Goal: Transaction & Acquisition: Purchase product/service

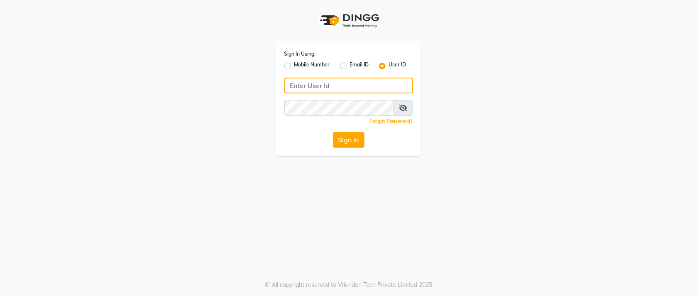
click at [350, 88] on input "Username" at bounding box center [348, 86] width 129 height 16
type input "orchidspa"
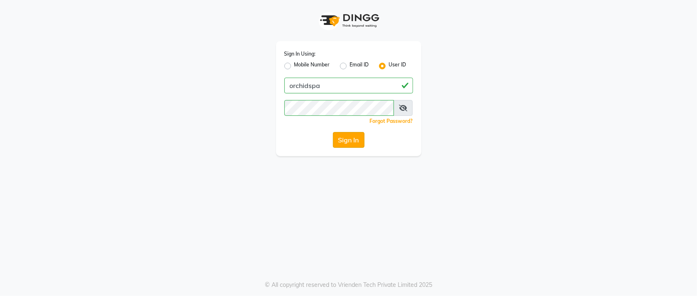
click at [345, 140] on button "Sign In" at bounding box center [349, 140] width 32 height 16
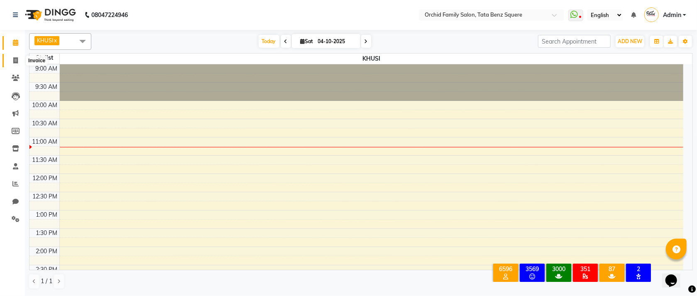
click at [16, 63] on icon at bounding box center [15, 60] width 5 height 6
select select "service"
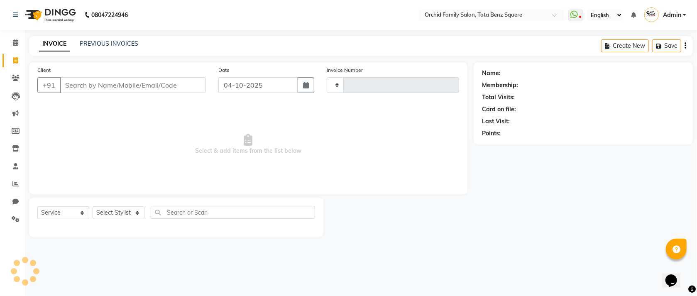
type input "2680"
select select "107"
click at [121, 42] on link "PREVIOUS INVOICES" at bounding box center [109, 43] width 59 height 7
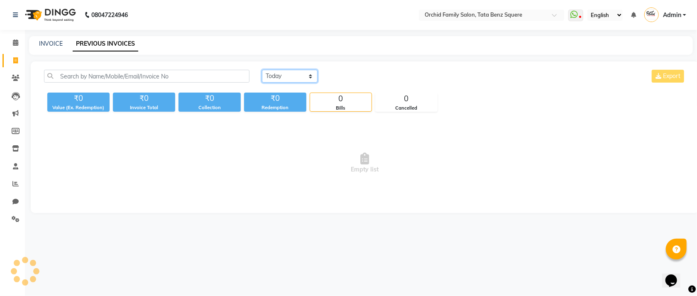
click at [303, 70] on select "[DATE] [DATE] Custom Range" at bounding box center [290, 76] width 56 height 13
select select "yesterday"
click at [262, 70] on select "[DATE] [DATE] Custom Range" at bounding box center [290, 76] width 56 height 13
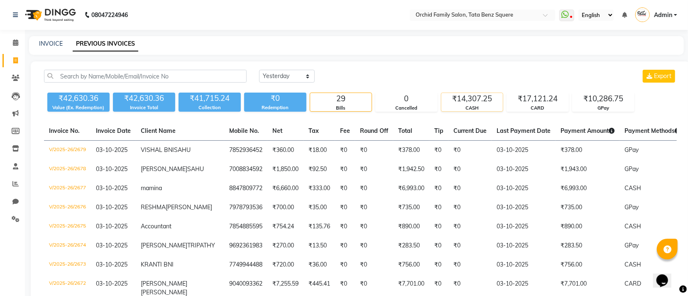
click at [465, 105] on div "CASH" at bounding box center [471, 108] width 61 height 7
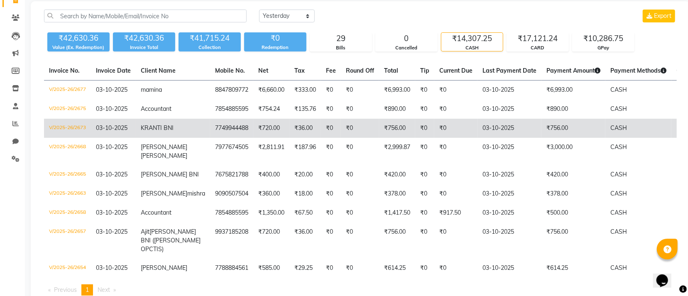
scroll to position [122, 0]
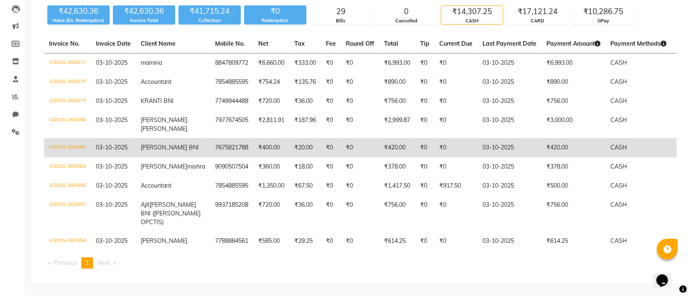
click at [459, 138] on td "₹0" at bounding box center [455, 147] width 43 height 19
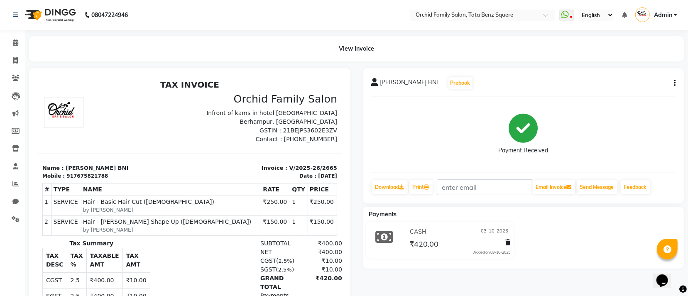
click at [675, 83] on icon "button" at bounding box center [675, 83] width 2 height 0
click at [632, 89] on div "Edit Invoice" at bounding box center [633, 93] width 57 height 10
select select "service"
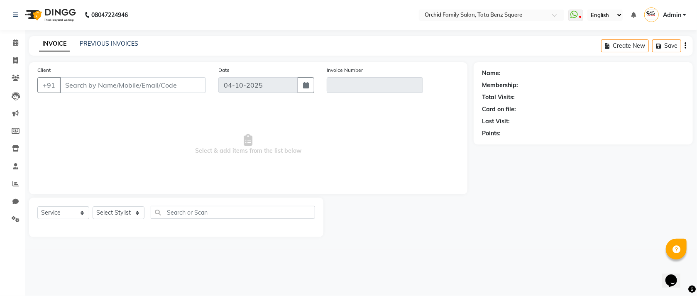
type input "7675821788"
type input "V/2025-26/2665"
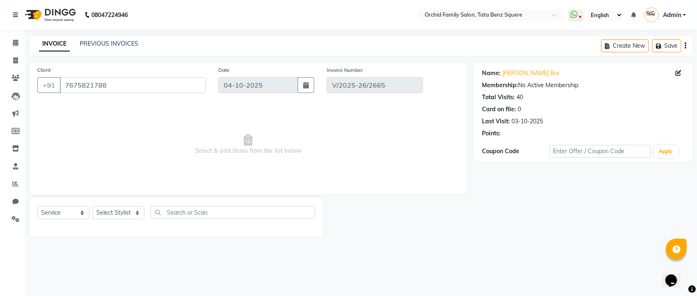
type input "03-10-2025"
select select "select"
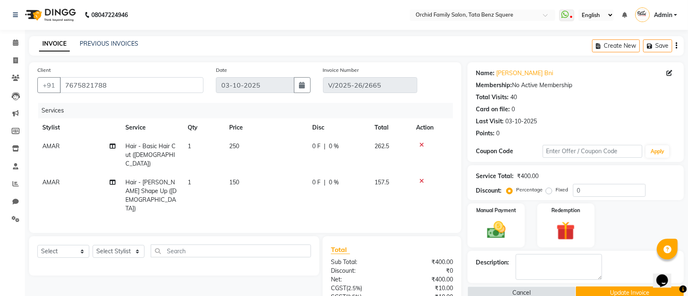
click at [422, 178] on icon at bounding box center [421, 181] width 5 height 6
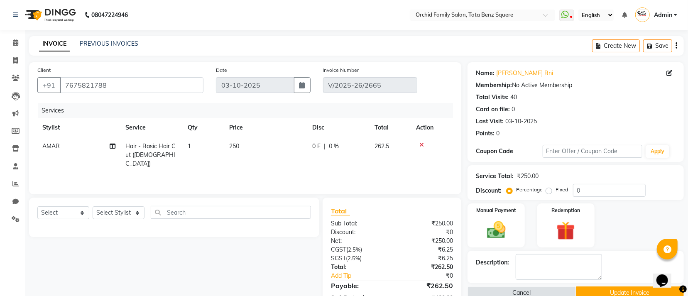
click at [419, 144] on icon at bounding box center [421, 145] width 5 height 6
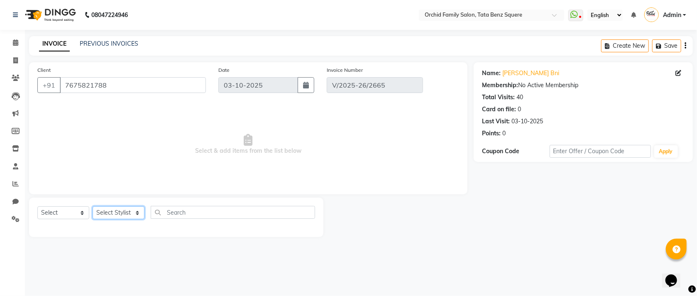
click at [113, 213] on select "Select Stylist Accountant [PERSON_NAME] [PERSON_NAME] [PERSON_NAME] [PERSON_NAM…" at bounding box center [119, 212] width 52 height 13
click at [93, 207] on select "Select Stylist Accountant [PERSON_NAME] [PERSON_NAME] [PERSON_NAME] [PERSON_NAM…" at bounding box center [119, 212] width 52 height 13
click at [127, 204] on div "Select Service Product Membership Package Voucher Prepaid Gift Card Select Styl…" at bounding box center [176, 217] width 294 height 39
click at [127, 212] on select "Select Stylist Accountant [PERSON_NAME] [PERSON_NAME] [PERSON_NAME] [PERSON_NAM…" at bounding box center [119, 212] width 52 height 13
select select "45556"
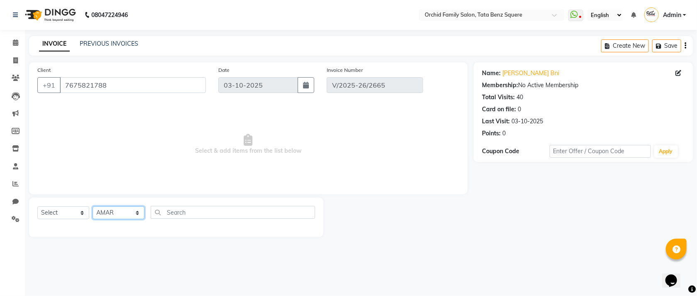
click at [93, 207] on select "Select Stylist Accountant [PERSON_NAME] [PERSON_NAME] [PERSON_NAME] [PERSON_NAM…" at bounding box center [119, 212] width 52 height 13
click at [51, 212] on select "Select Service Product Membership Package Voucher Prepaid Gift Card" at bounding box center [63, 212] width 52 height 13
select select "service"
click at [37, 207] on select "Select Service Product Membership Package Voucher Prepaid Gift Card" at bounding box center [63, 212] width 52 height 13
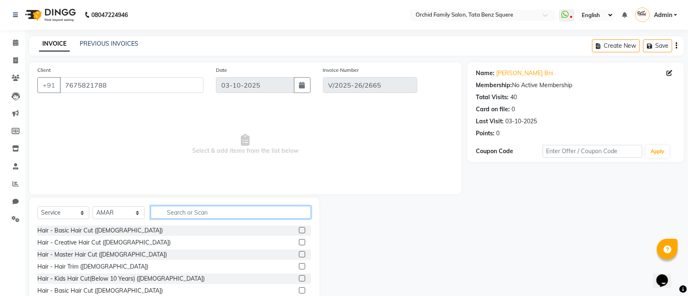
click at [218, 208] on input "text" at bounding box center [231, 212] width 160 height 13
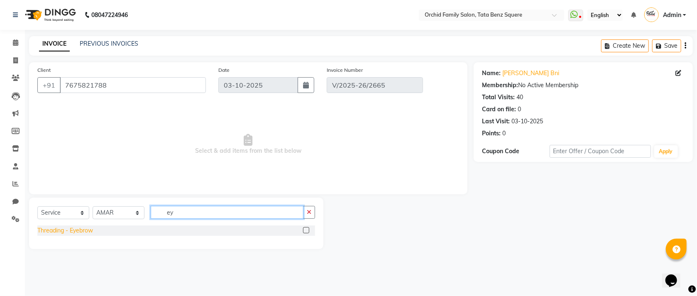
type input "ey"
click at [78, 232] on div "Threading - Eyebrow" at bounding box center [65, 230] width 56 height 9
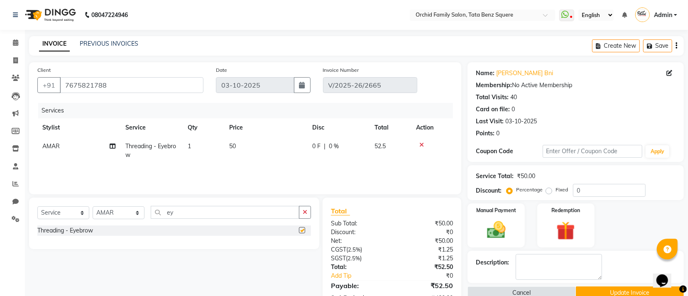
checkbox input "false"
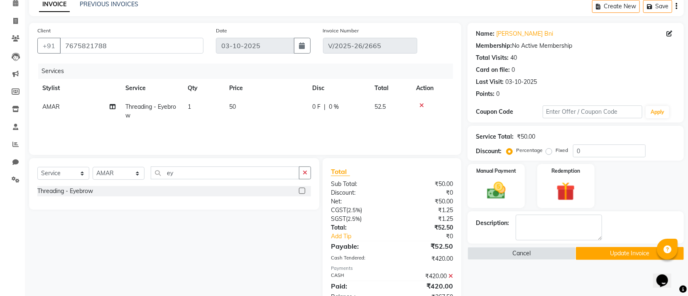
scroll to position [73, 0]
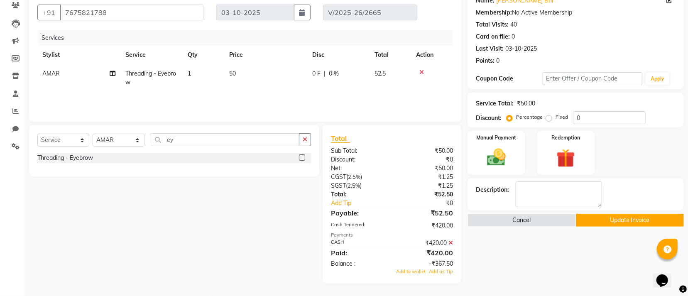
click at [453, 244] on icon at bounding box center [450, 243] width 5 height 6
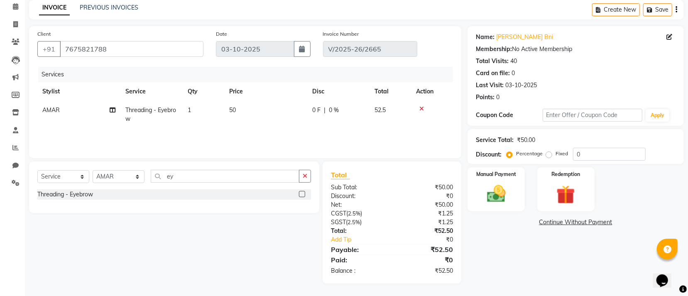
scroll to position [37, 0]
click at [494, 208] on div "Manual Payment" at bounding box center [496, 190] width 59 height 46
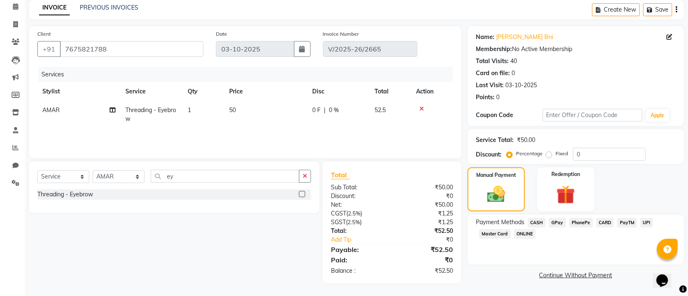
click at [538, 222] on span "CASH" at bounding box center [537, 223] width 18 height 10
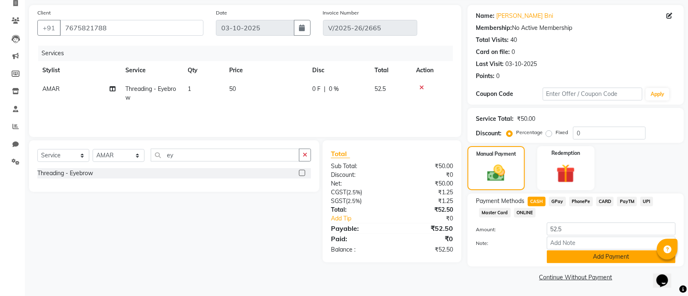
click at [554, 260] on button "Add Payment" at bounding box center [611, 256] width 129 height 13
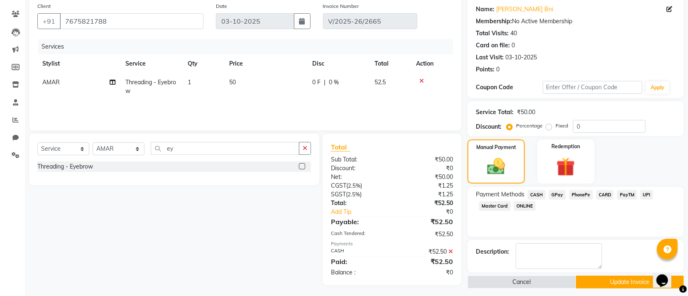
scroll to position [69, 0]
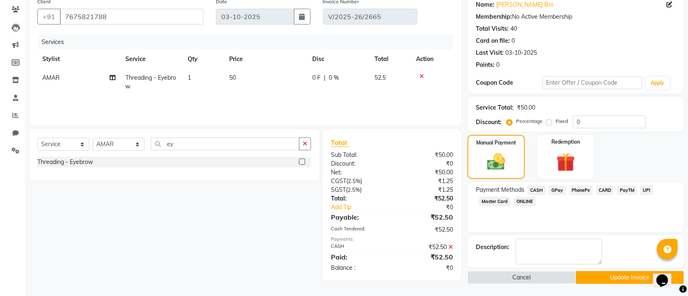
click at [600, 274] on button "Update Invoice" at bounding box center [630, 277] width 108 height 13
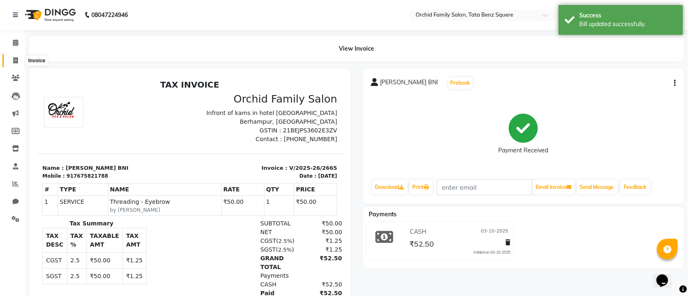
click at [10, 59] on span at bounding box center [15, 61] width 15 height 10
select select "service"
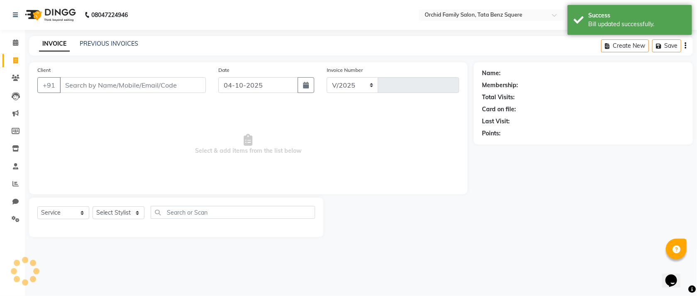
select select "107"
type input "2680"
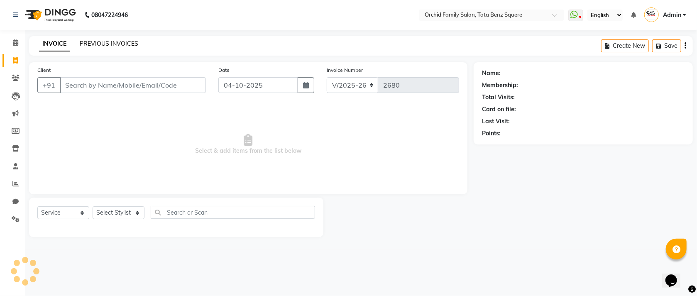
click at [110, 43] on link "PREVIOUS INVOICES" at bounding box center [109, 43] width 59 height 7
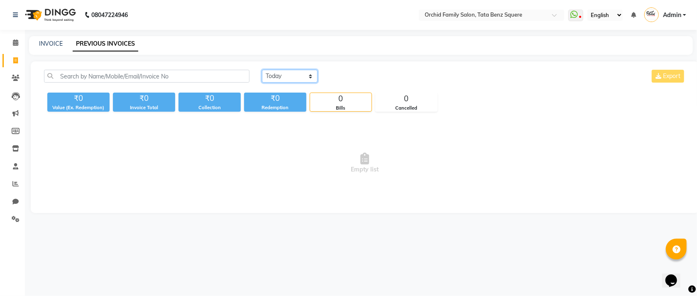
click at [288, 80] on select "[DATE] [DATE] Custom Range" at bounding box center [290, 76] width 56 height 13
select select "yesterday"
click at [262, 70] on select "[DATE] [DATE] Custom Range" at bounding box center [290, 76] width 56 height 13
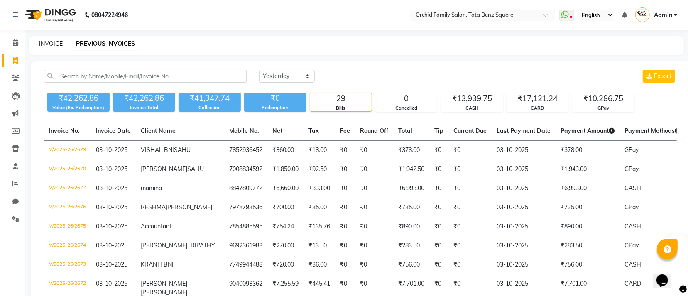
click at [51, 44] on link "INVOICE" at bounding box center [51, 43] width 24 height 7
select select "service"
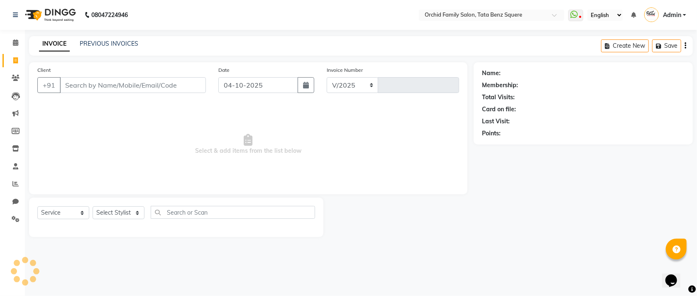
select select "107"
type input "2680"
click at [17, 186] on icon at bounding box center [15, 184] width 6 height 6
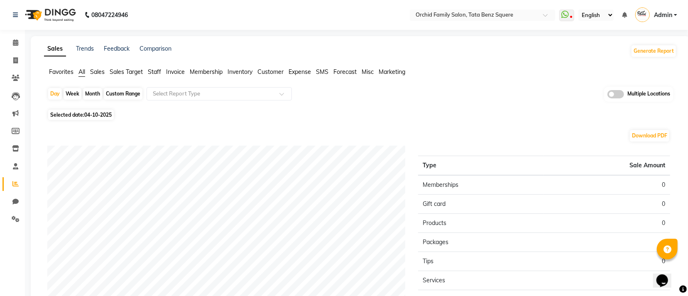
click at [156, 70] on span "Staff" at bounding box center [154, 71] width 13 height 7
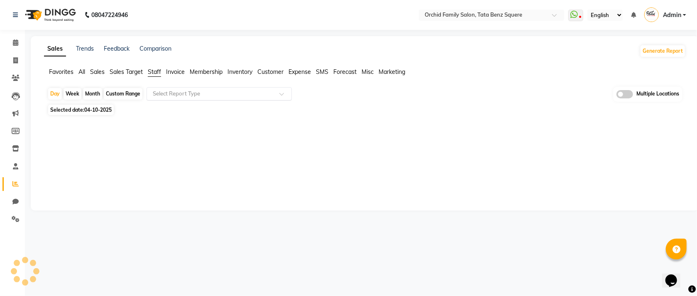
click at [206, 87] on div "Select Report Type" at bounding box center [219, 93] width 145 height 13
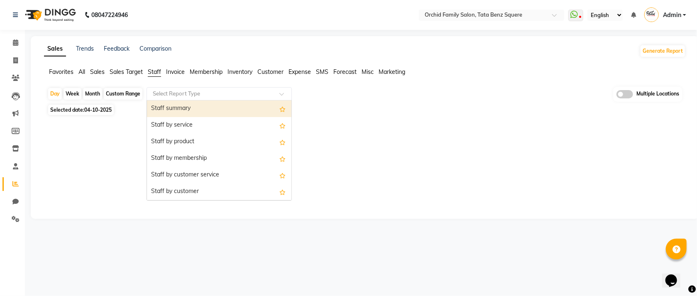
click at [184, 105] on div "Staff summary" at bounding box center [219, 108] width 145 height 17
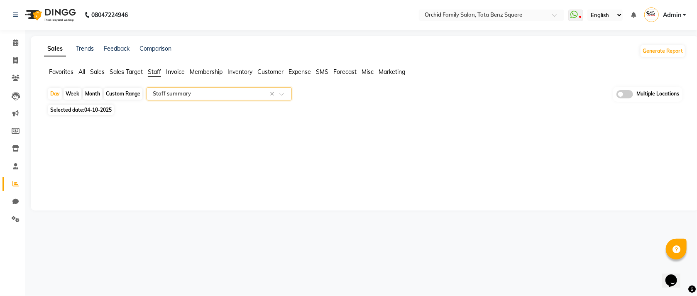
click at [97, 94] on div "Month" at bounding box center [92, 94] width 19 height 12
select select "10"
select select "2025"
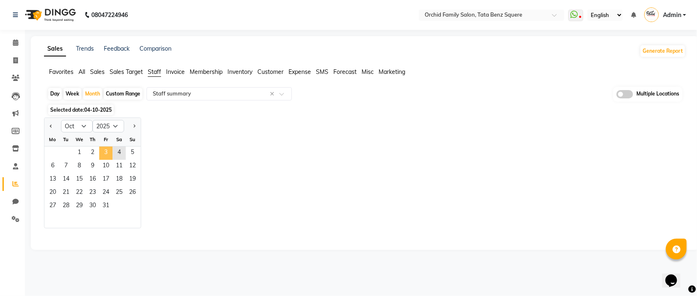
click at [105, 154] on span "3" at bounding box center [105, 153] width 13 height 13
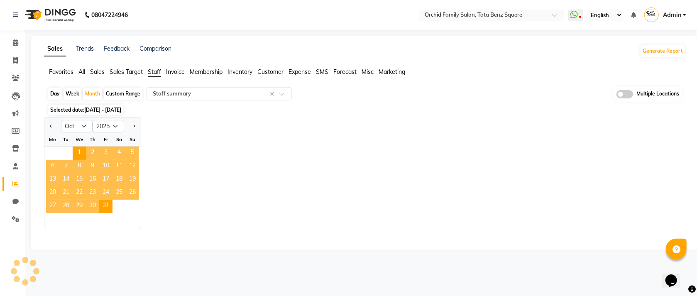
select select "full_report"
select select "csv"
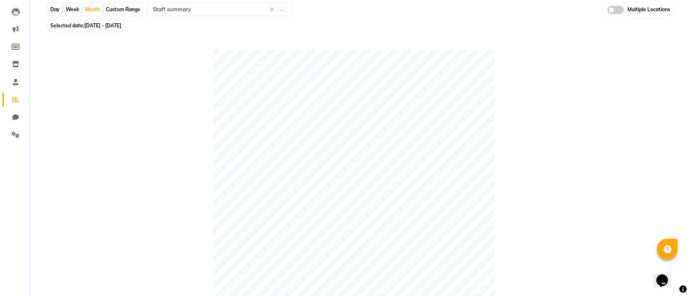
scroll to position [62, 0]
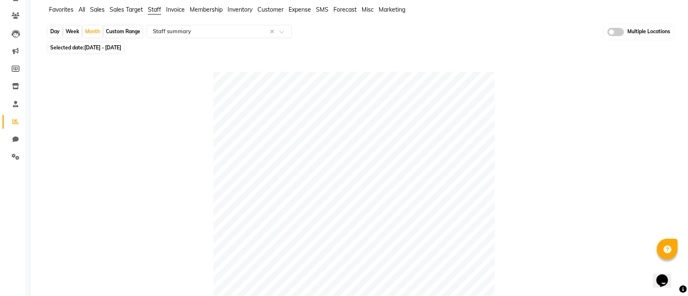
click at [54, 29] on div "Day" at bounding box center [55, 32] width 14 height 12
select select "10"
select select "2025"
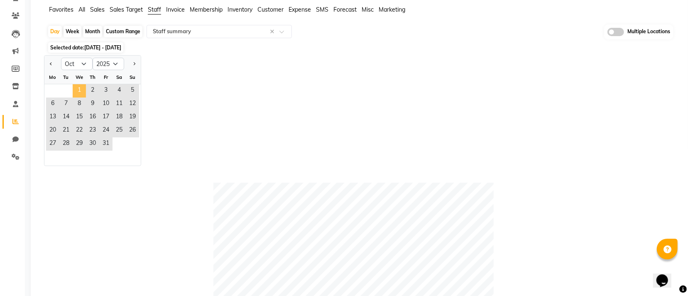
click at [84, 94] on span "1" at bounding box center [79, 90] width 13 height 13
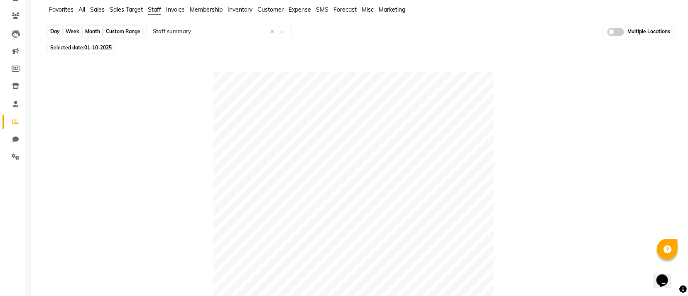
drag, startPoint x: 51, startPoint y: 35, endPoint x: 57, endPoint y: 34, distance: 5.9
click at [52, 35] on div "Day" at bounding box center [55, 32] width 14 height 12
select select "10"
select select "2025"
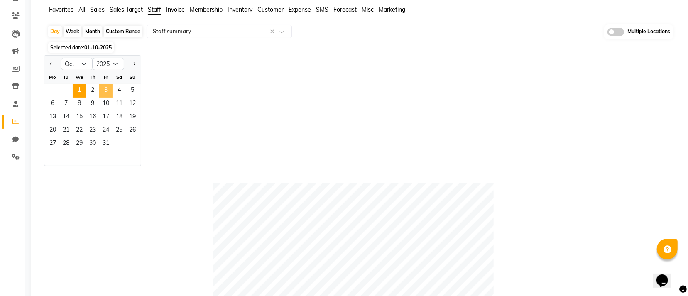
click at [102, 87] on span "3" at bounding box center [105, 90] width 13 height 13
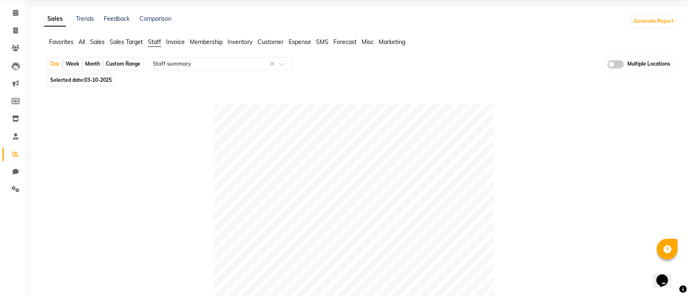
scroll to position [0, 0]
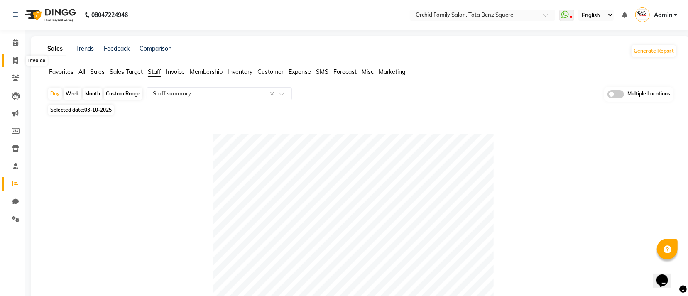
click at [12, 59] on span at bounding box center [15, 61] width 15 height 10
select select "service"
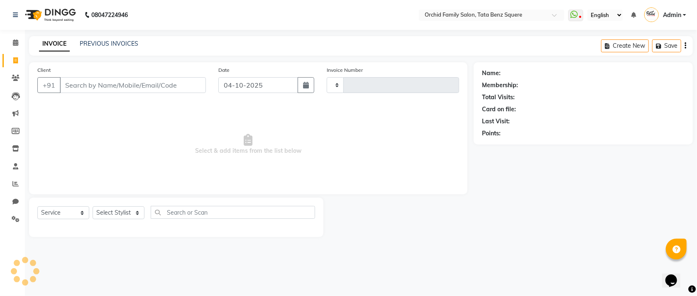
type input "2680"
select select "107"
click at [96, 42] on link "PREVIOUS INVOICES" at bounding box center [109, 43] width 59 height 7
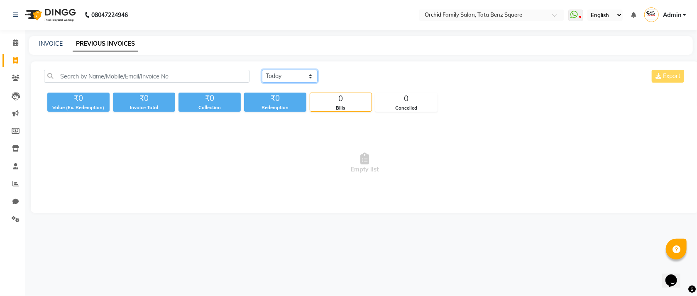
click at [288, 74] on select "[DATE] [DATE] Custom Range" at bounding box center [290, 76] width 56 height 13
click at [262, 70] on select "[DATE] [DATE] Custom Range" at bounding box center [290, 76] width 56 height 13
click at [290, 73] on select "[DATE] [DATE] Custom Range" at bounding box center [290, 76] width 56 height 13
select select "range"
click at [262, 70] on select "[DATE] [DATE] Custom Range" at bounding box center [290, 76] width 56 height 13
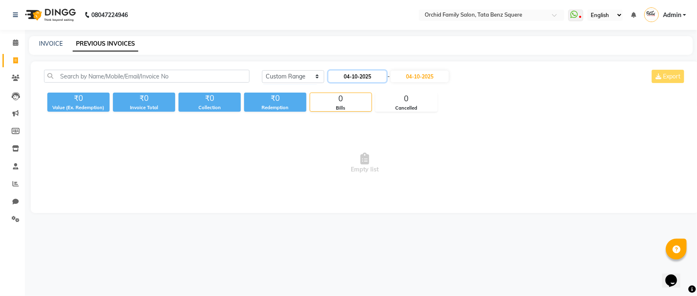
click at [369, 73] on input "04-10-2025" at bounding box center [357, 77] width 58 height 12
select select "10"
select select "2025"
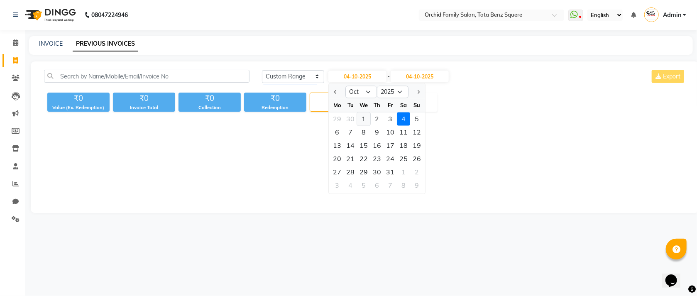
click at [368, 118] on div "1" at bounding box center [364, 119] width 13 height 13
type input "01-10-2025"
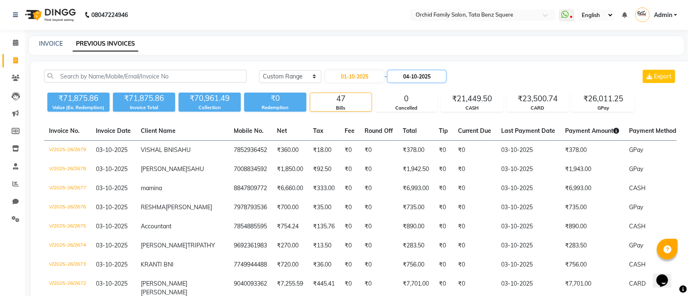
click at [441, 79] on input "04-10-2025" at bounding box center [417, 77] width 58 height 12
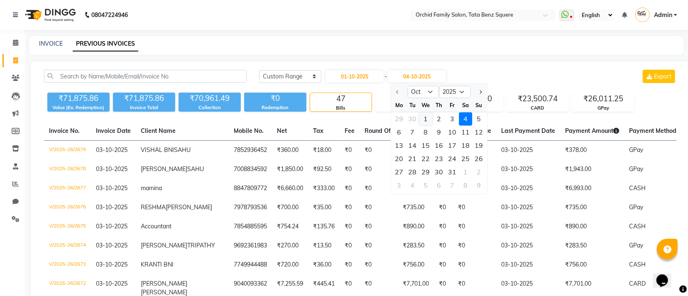
click at [426, 122] on div "1" at bounding box center [425, 119] width 13 height 13
type input "01-10-2025"
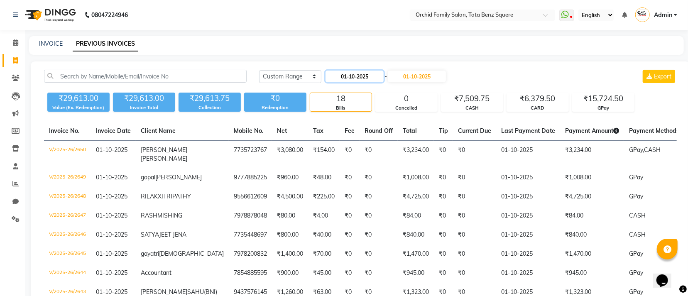
click at [375, 73] on input "01-10-2025" at bounding box center [355, 77] width 58 height 12
select select "10"
select select "2025"
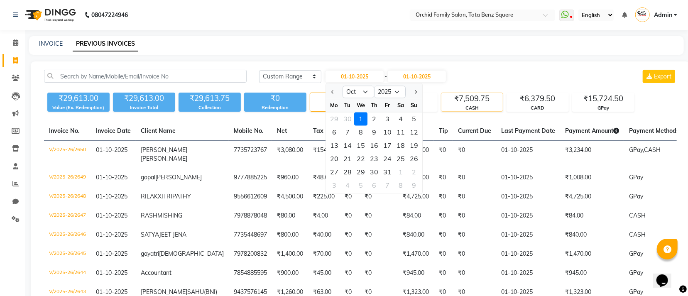
click at [499, 105] on div "CASH" at bounding box center [471, 108] width 61 height 7
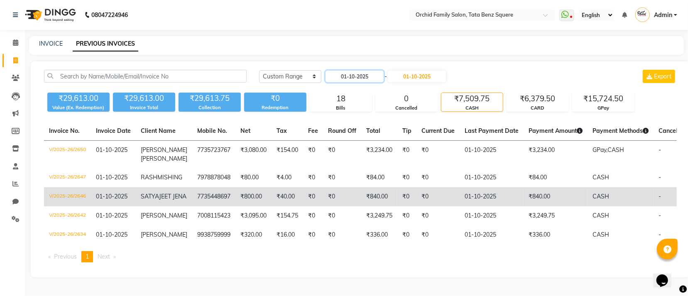
scroll to position [28, 0]
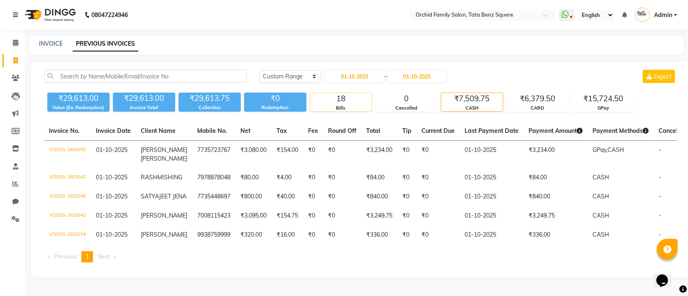
click at [345, 105] on div "Bills" at bounding box center [340, 108] width 61 height 7
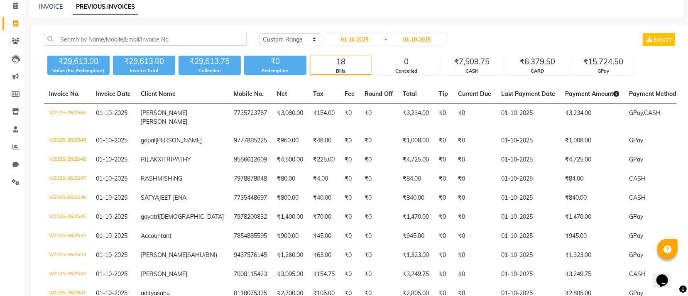
scroll to position [0, 0]
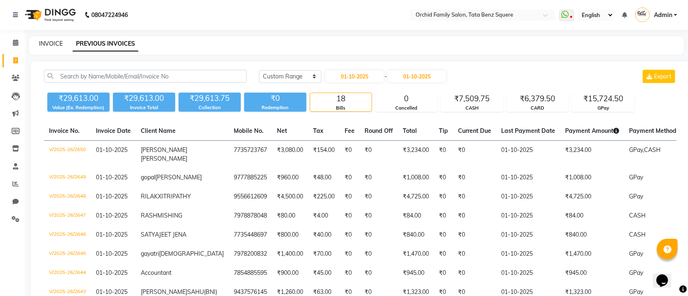
click at [47, 44] on link "INVOICE" at bounding box center [51, 43] width 24 height 7
select select "service"
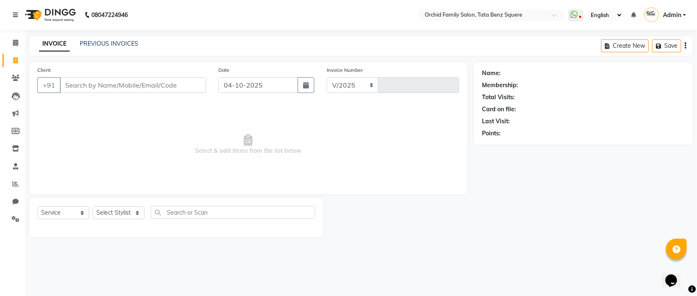
select select "107"
type input "2680"
click at [124, 215] on select "Select Stylist" at bounding box center [119, 212] width 52 height 13
click at [124, 214] on select "Select Stylist" at bounding box center [119, 212] width 52 height 13
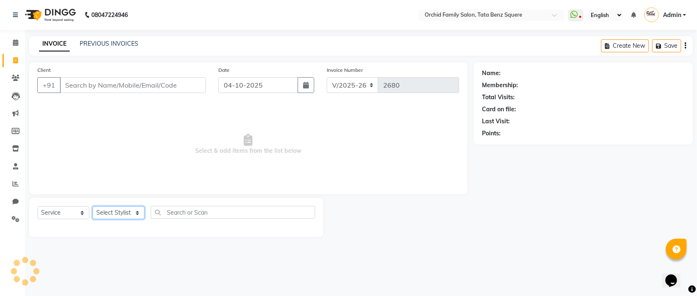
click at [124, 214] on select "Select Stylist" at bounding box center [119, 212] width 52 height 13
click at [124, 214] on select "Select Stylist Accountant [PERSON_NAME] [PERSON_NAME] [PERSON_NAME] [PERSON_NAM…" at bounding box center [119, 212] width 52 height 13
click at [111, 215] on select "Select Stylist Accountant [PERSON_NAME] [PERSON_NAME] [PERSON_NAME] [PERSON_NAM…" at bounding box center [119, 212] width 52 height 13
select select "11441"
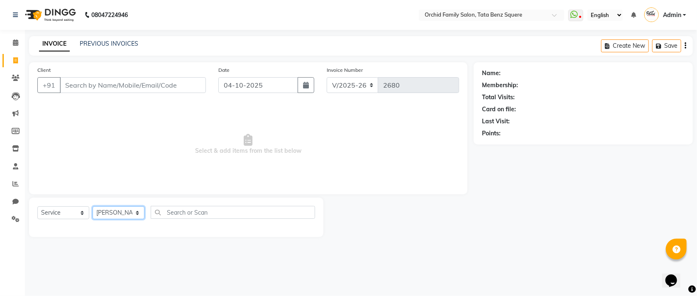
click at [93, 207] on select "Select Stylist Accountant [PERSON_NAME] [PERSON_NAME] [PERSON_NAME] [PERSON_NAM…" at bounding box center [119, 212] width 52 height 13
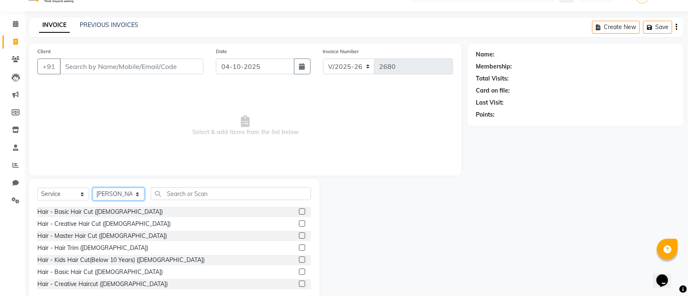
scroll to position [37, 0]
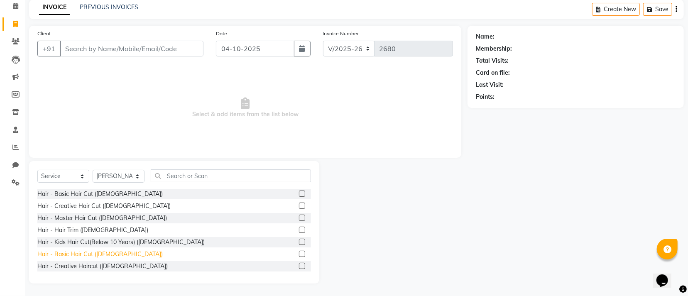
click at [91, 254] on div "Hair - Basic Hair Cut ([DEMOGRAPHIC_DATA])" at bounding box center [99, 254] width 125 height 9
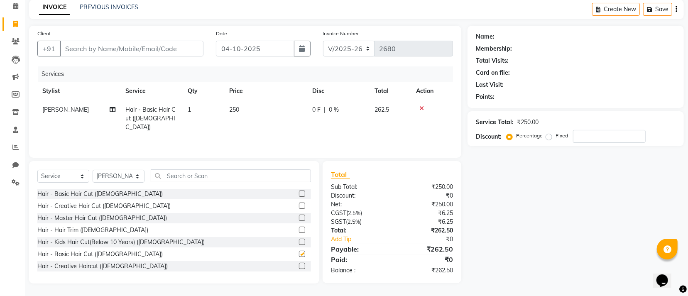
checkbox input "false"
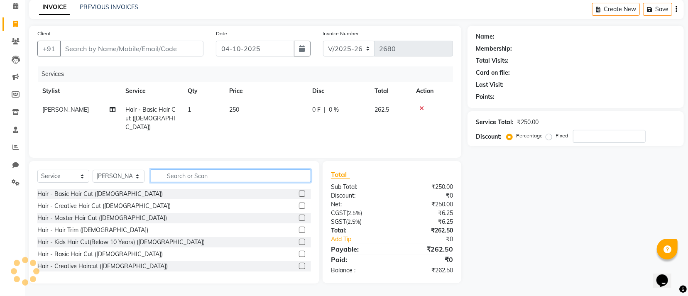
click at [223, 180] on input "text" at bounding box center [231, 175] width 160 height 13
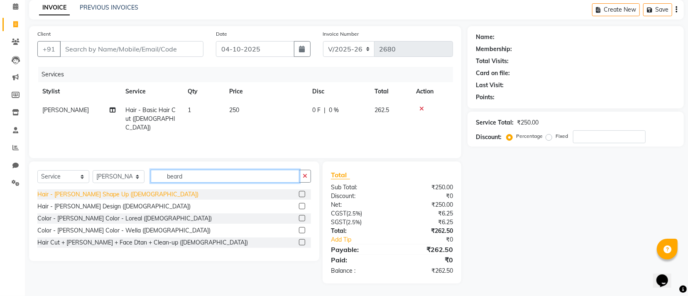
type input "beard"
click at [101, 193] on div "Hair - [PERSON_NAME] Shape Up ([DEMOGRAPHIC_DATA])" at bounding box center [117, 194] width 161 height 9
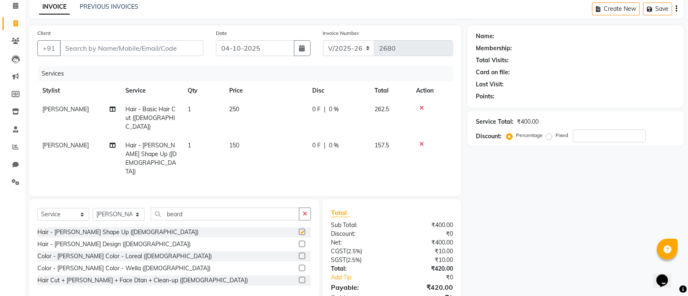
checkbox input "false"
click at [202, 208] on input "beard" at bounding box center [225, 214] width 149 height 13
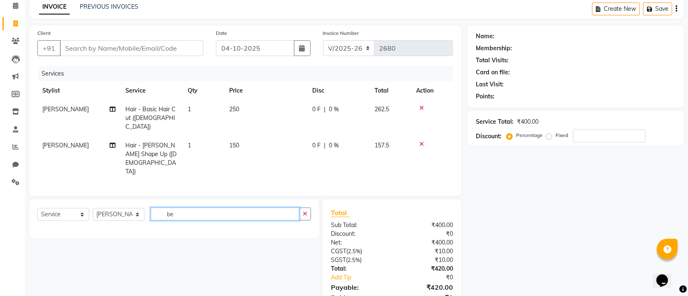
type input "b"
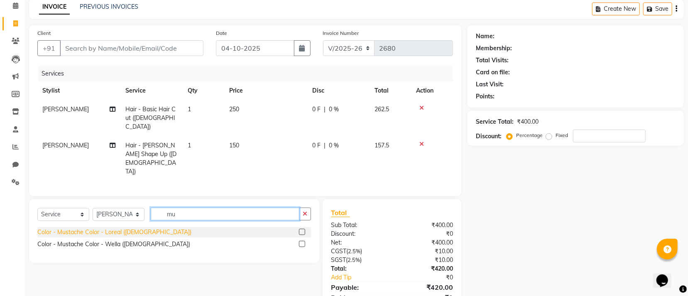
type input "mu"
click at [122, 228] on div "Color - Mustache Color - Loreal ([DEMOGRAPHIC_DATA])" at bounding box center [114, 232] width 154 height 9
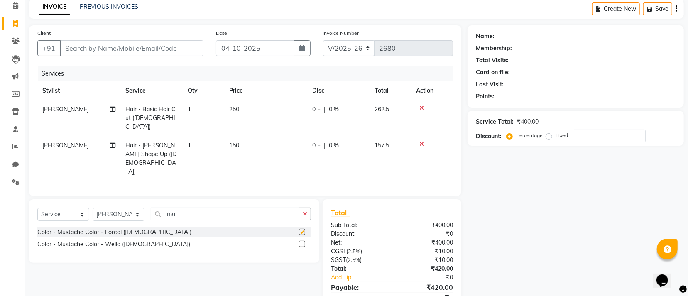
checkbox input "false"
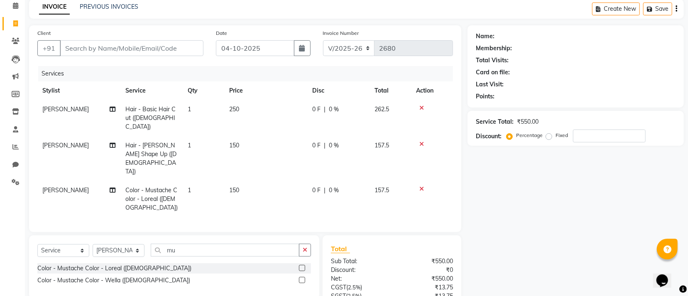
click at [270, 181] on td "150" at bounding box center [265, 199] width 83 height 36
select select "11441"
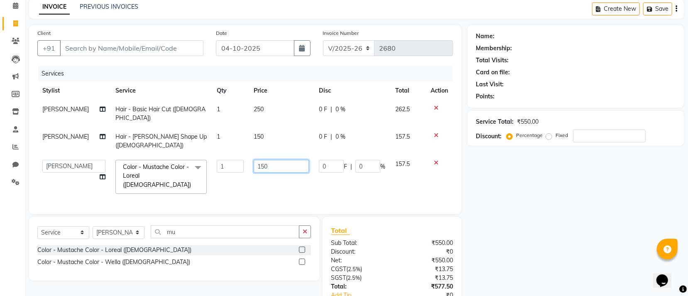
click at [282, 160] on input "150" at bounding box center [281, 166] width 55 height 13
type input "100"
click at [282, 171] on td "100" at bounding box center [281, 177] width 65 height 44
select select "11441"
click at [184, 49] on input "Client" at bounding box center [132, 48] width 144 height 16
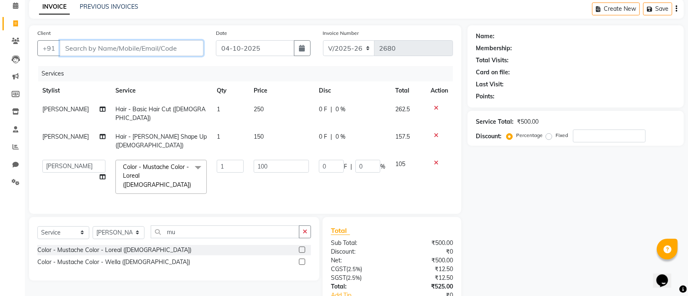
type input "9"
type input "0"
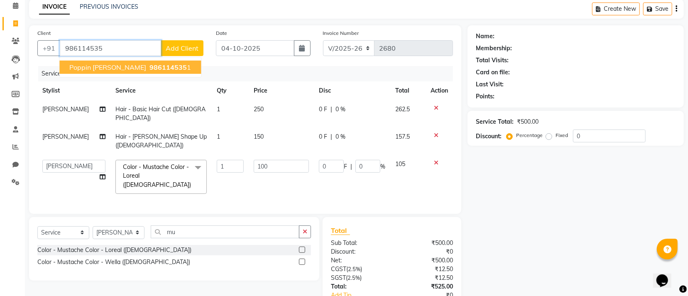
click at [149, 68] on span "986114535" at bounding box center [167, 67] width 37 height 8
type input "9861145351"
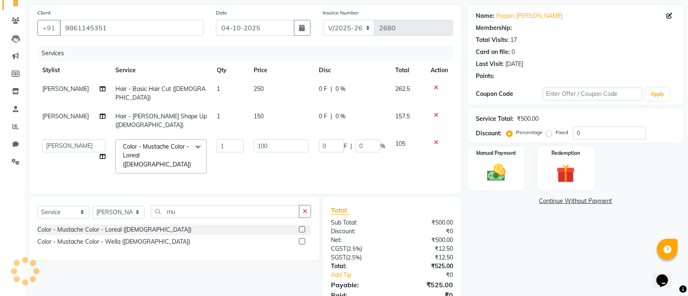
scroll to position [76, 0]
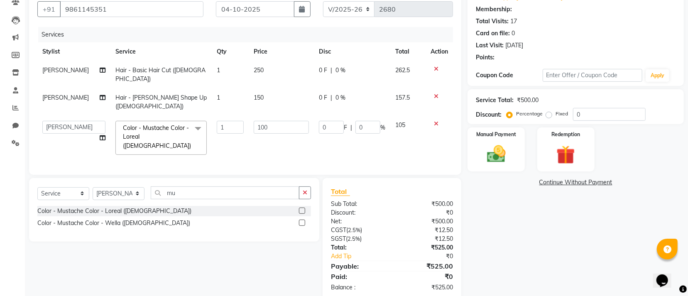
type input "20"
select select "1: Object"
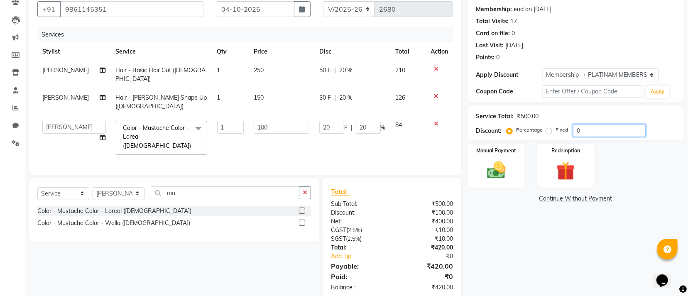
click at [602, 127] on input "0" at bounding box center [609, 130] width 73 height 13
type input "0"
type input "1"
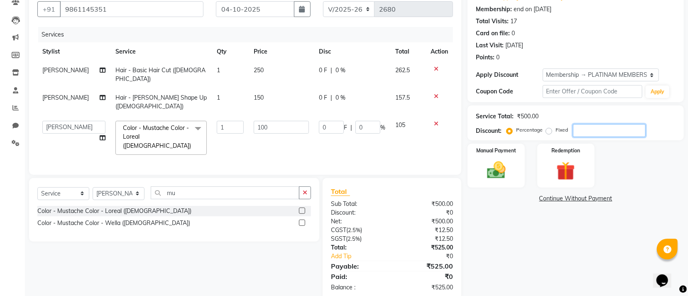
type input "1"
type input "10"
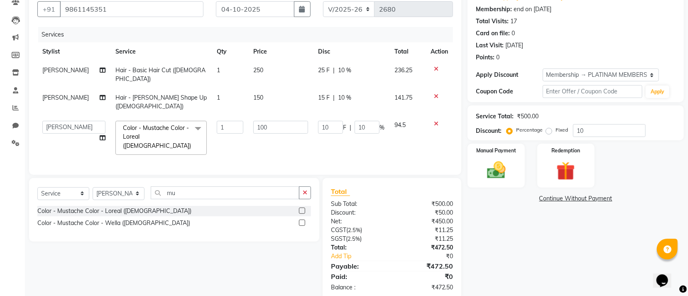
click at [384, 135] on div "Services Stylist Service Qty Price Disc Total Action [PERSON_NAME] Hair - Basic…" at bounding box center [245, 97] width 416 height 140
click at [516, 169] on div "Manual Payment" at bounding box center [496, 166] width 59 height 46
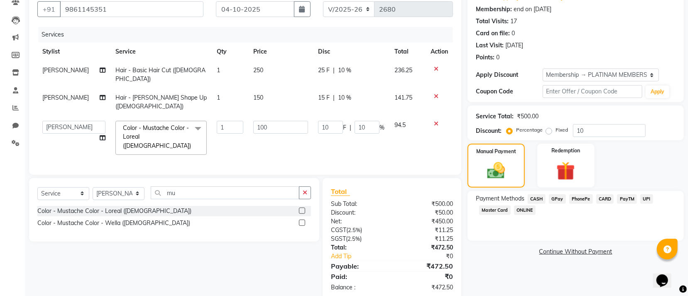
click at [544, 200] on span "CASH" at bounding box center [537, 199] width 18 height 10
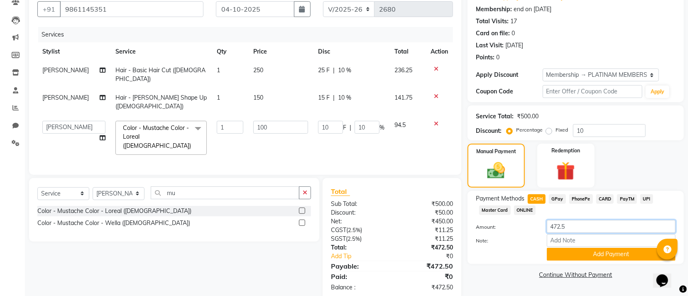
click at [578, 226] on input "472.5" at bounding box center [611, 226] width 129 height 13
click at [558, 199] on span "GPay" at bounding box center [557, 199] width 17 height 10
click at [577, 230] on input "472.5" at bounding box center [611, 226] width 129 height 13
type input "473"
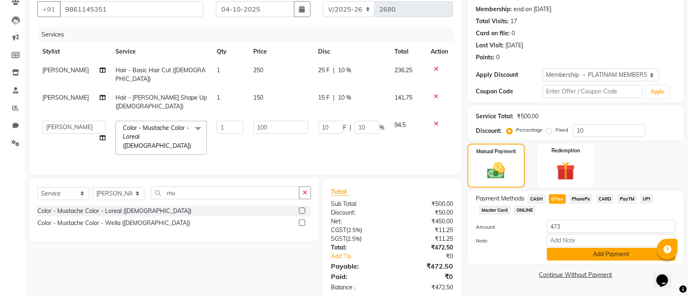
click at [568, 260] on button "Add Payment" at bounding box center [611, 254] width 129 height 13
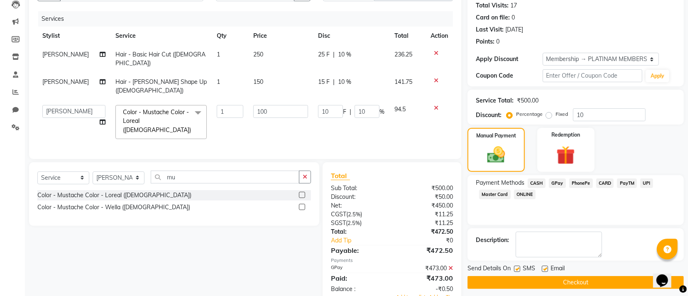
scroll to position [100, 0]
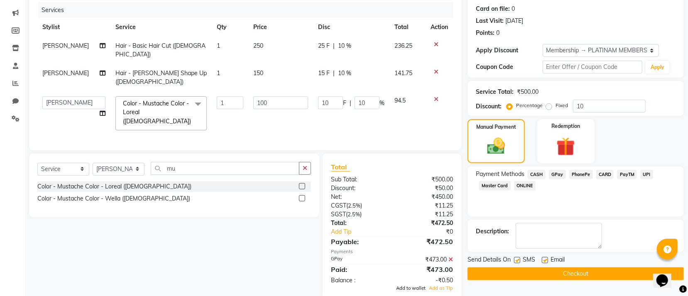
click at [418, 285] on span "Add to wallet" at bounding box center [410, 288] width 29 height 6
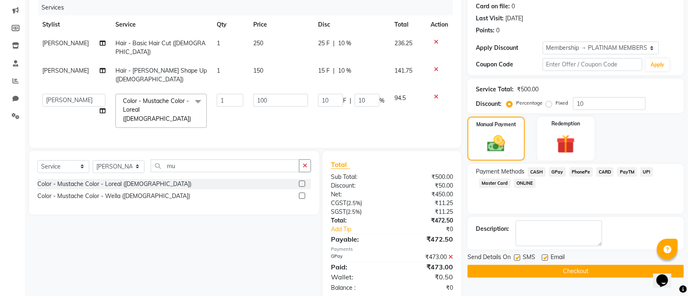
scroll to position [103, 0]
click at [546, 275] on button "Checkout" at bounding box center [576, 271] width 216 height 13
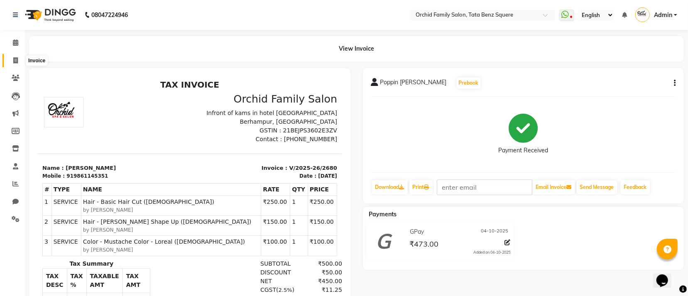
click at [14, 58] on icon at bounding box center [15, 60] width 5 height 6
select select "service"
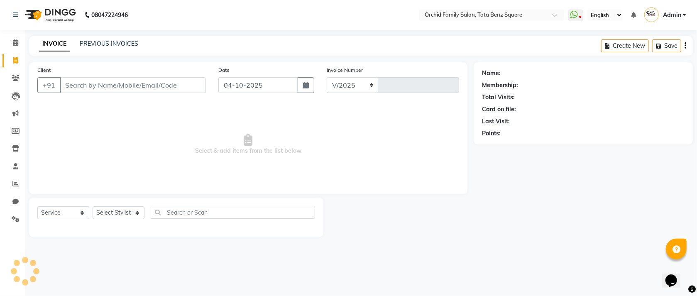
select select "107"
type input "2681"
click at [115, 42] on link "PREVIOUS INVOICES" at bounding box center [109, 43] width 59 height 7
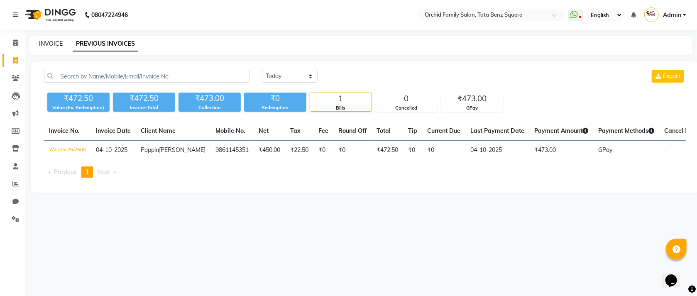
click at [54, 40] on link "INVOICE" at bounding box center [51, 43] width 24 height 7
select select "service"
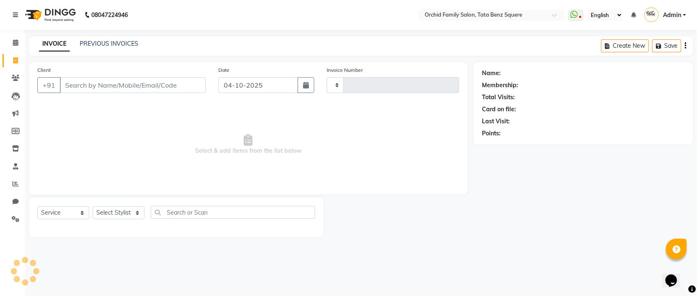
type input "2681"
select select "107"
click at [15, 201] on icon at bounding box center [15, 201] width 6 height 6
select select "100"
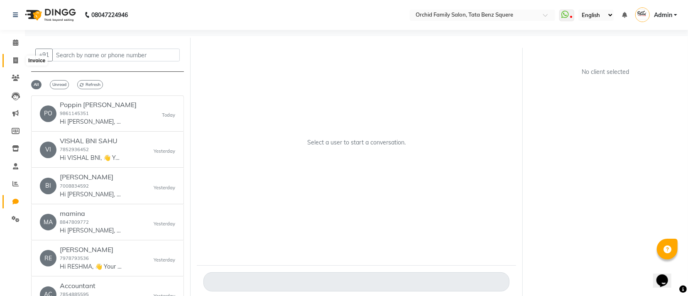
click at [16, 59] on icon at bounding box center [15, 60] width 5 height 6
select select "service"
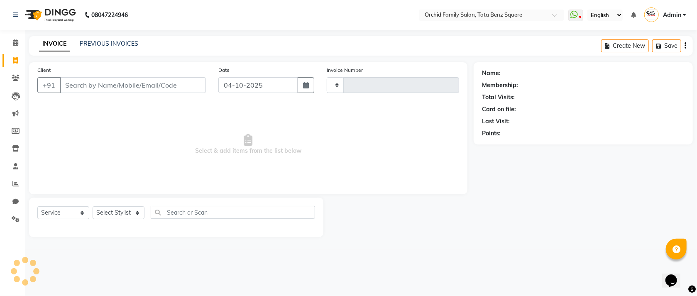
type input "2681"
select select "107"
click at [127, 217] on select "Select Stylist Accountant [PERSON_NAME] [PERSON_NAME] [PERSON_NAME] [PERSON_NAM…" at bounding box center [119, 212] width 52 height 13
select select "40047"
click at [93, 207] on select "Select Stylist Accountant [PERSON_NAME] [PERSON_NAME] [PERSON_NAME] [PERSON_NAM…" at bounding box center [119, 212] width 52 height 13
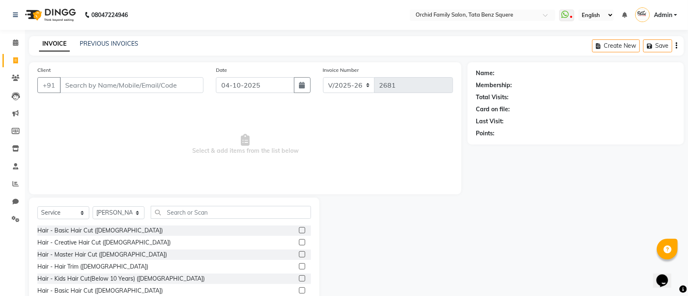
drag, startPoint x: 157, startPoint y: 69, endPoint x: 164, endPoint y: 78, distance: 11.5
click at [158, 74] on div "Client +91" at bounding box center [120, 83] width 179 height 34
click at [165, 83] on input "Client" at bounding box center [132, 85] width 144 height 16
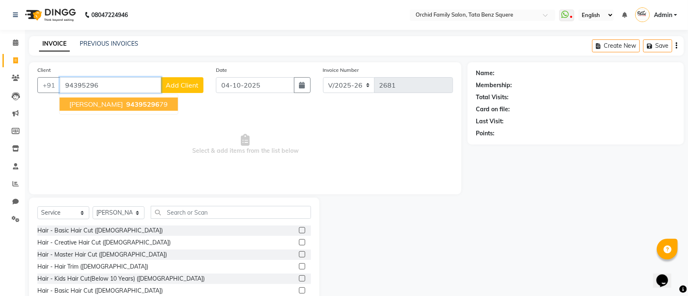
click at [147, 111] on button "Tapas [PERSON_NAME] 94395296 79" at bounding box center [118, 104] width 118 height 13
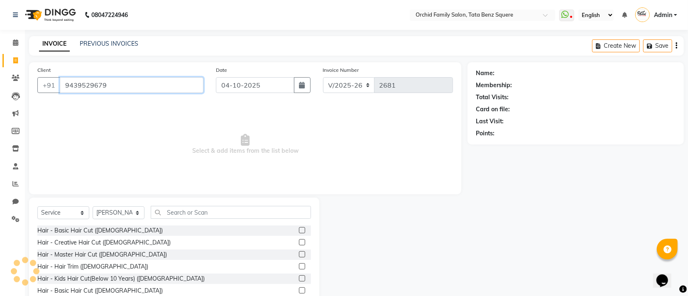
type input "9439529679"
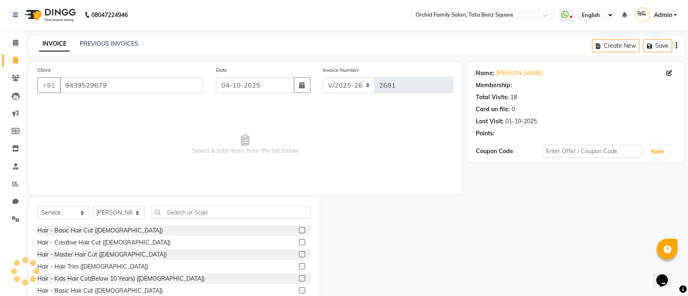
select select "1: Object"
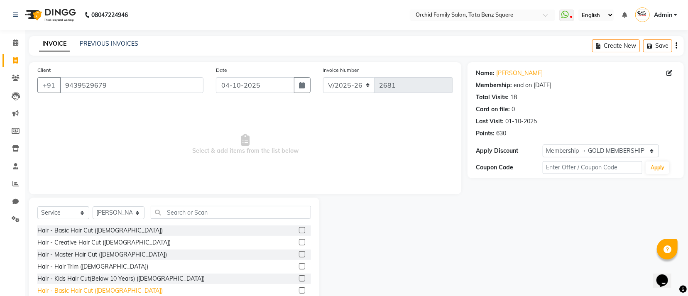
click at [99, 294] on div "Hair - Basic Hair Cut ([DEMOGRAPHIC_DATA])" at bounding box center [99, 291] width 125 height 9
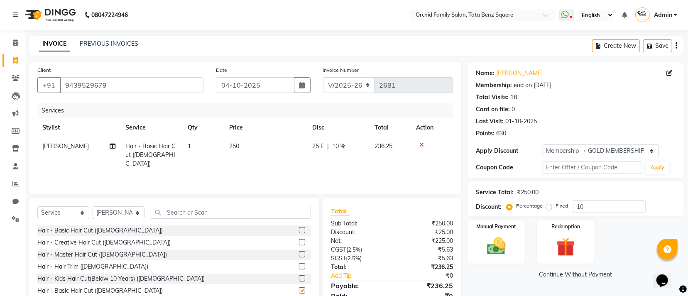
checkbox input "false"
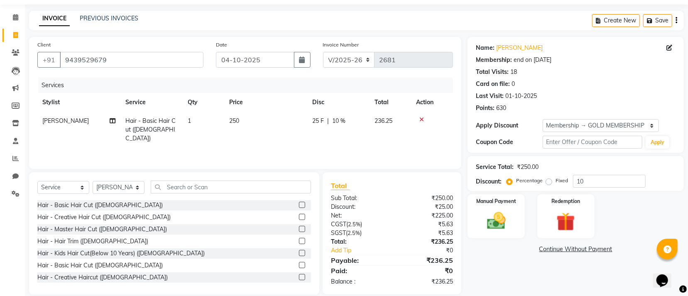
scroll to position [37, 0]
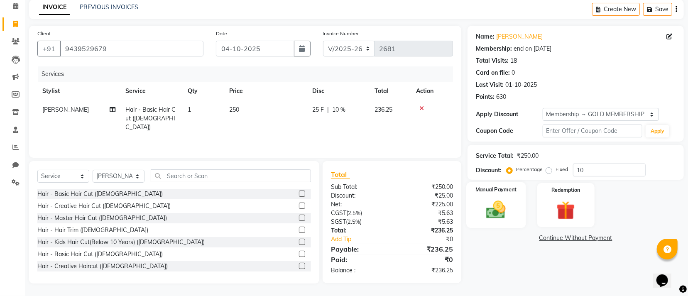
click at [478, 220] on div "Manual Payment" at bounding box center [496, 205] width 59 height 46
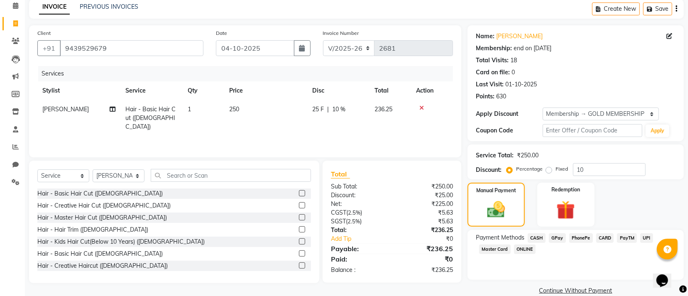
click at [556, 235] on span "GPay" at bounding box center [557, 238] width 17 height 10
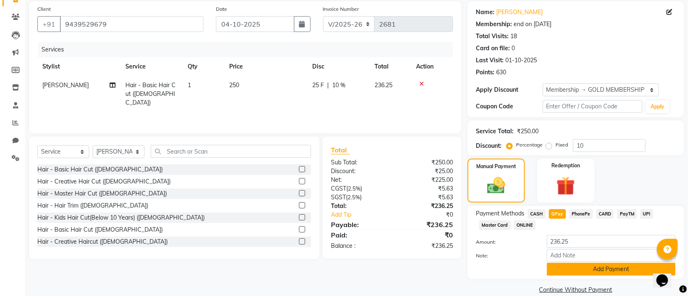
scroll to position [75, 0]
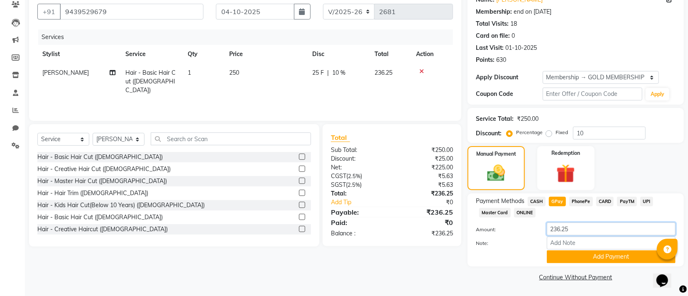
click at [575, 230] on input "236.25" at bounding box center [611, 229] width 129 height 13
type input "237"
click at [561, 260] on button "Add Payment" at bounding box center [611, 256] width 129 height 13
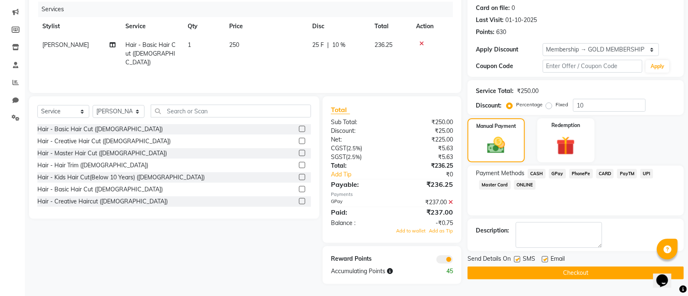
scroll to position [103, 0]
click at [420, 230] on span "Add to wallet" at bounding box center [410, 231] width 29 height 6
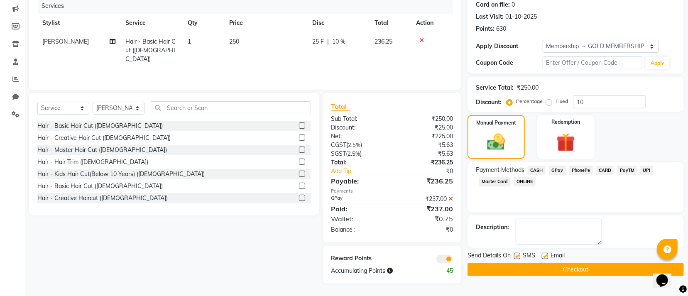
scroll to position [105, 0]
click at [534, 263] on button "Checkout" at bounding box center [576, 269] width 216 height 13
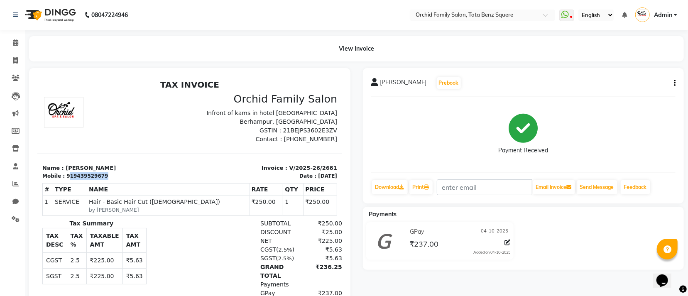
drag, startPoint x: 96, startPoint y: 175, endPoint x: 65, endPoint y: 178, distance: 31.7
click at [66, 178] on div "919439529679" at bounding box center [87, 175] width 42 height 7
click at [68, 174] on div "919439529679" at bounding box center [87, 175] width 42 height 7
drag, startPoint x: 102, startPoint y: 174, endPoint x: 69, endPoint y: 178, distance: 33.0
click at [69, 178] on div "Mobile : 919439529679" at bounding box center [113, 175] width 142 height 7
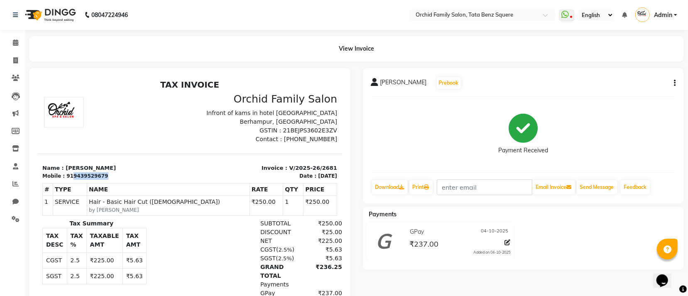
copy div "9439529679"
click at [15, 76] on icon at bounding box center [16, 78] width 8 height 6
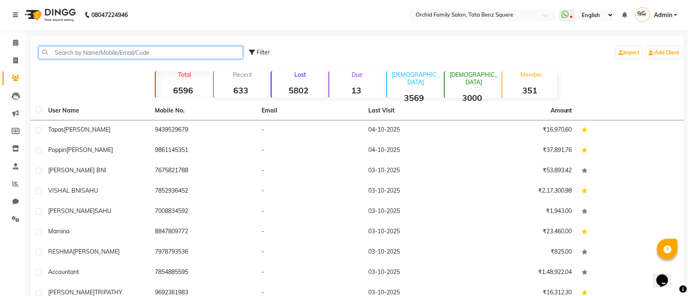
click at [135, 54] on input "text" at bounding box center [141, 52] width 204 height 13
paste input "9439529679"
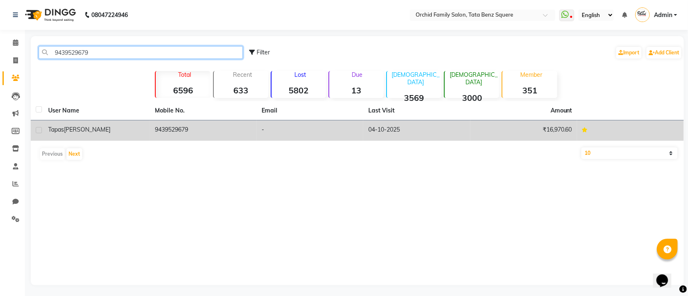
type input "9439529679"
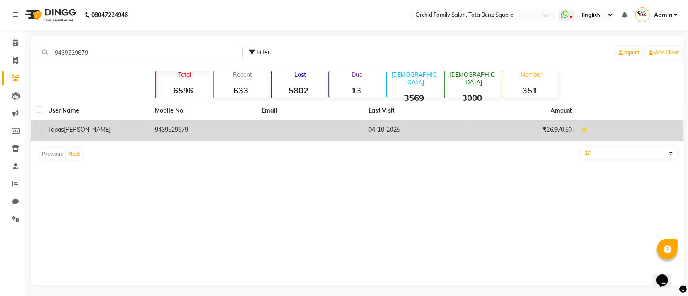
click at [85, 130] on span "[PERSON_NAME]" at bounding box center [87, 129] width 47 height 7
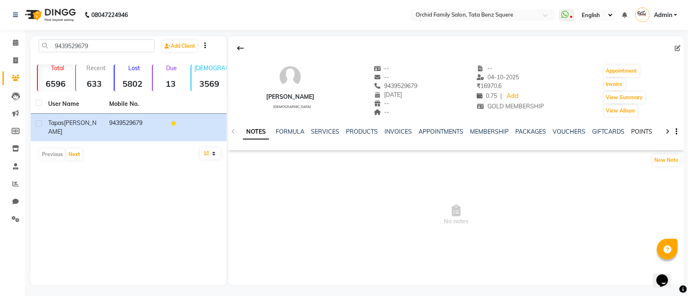
click at [636, 130] on link "POINTS" at bounding box center [641, 131] width 21 height 7
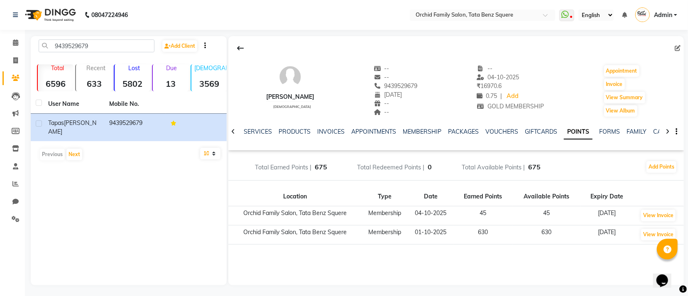
scroll to position [2, 0]
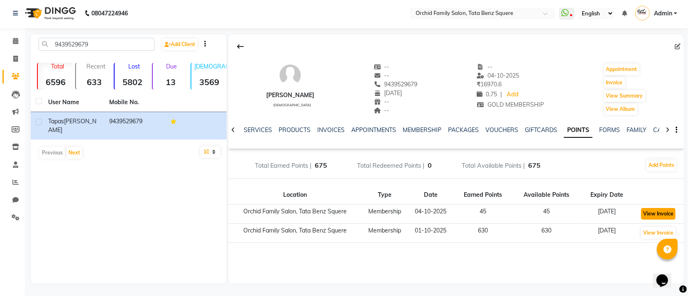
click at [650, 211] on button "View Invoice" at bounding box center [658, 214] width 34 height 12
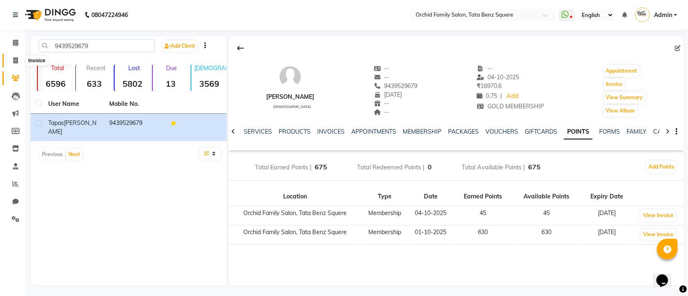
click at [14, 60] on icon at bounding box center [15, 60] width 5 height 6
select select "service"
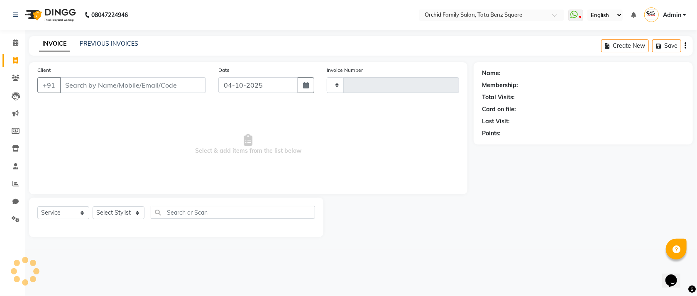
type input "2682"
select select "107"
click at [167, 86] on input "Client" at bounding box center [133, 85] width 146 height 16
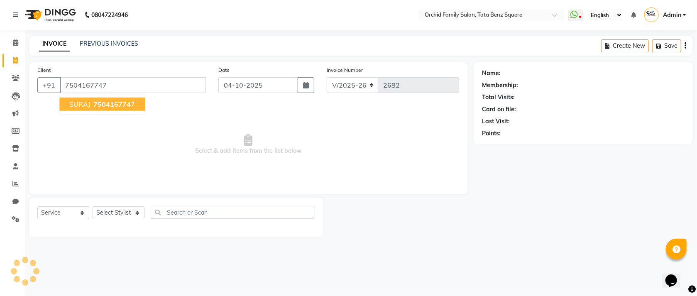
type input "7504167747"
select select "1: Object"
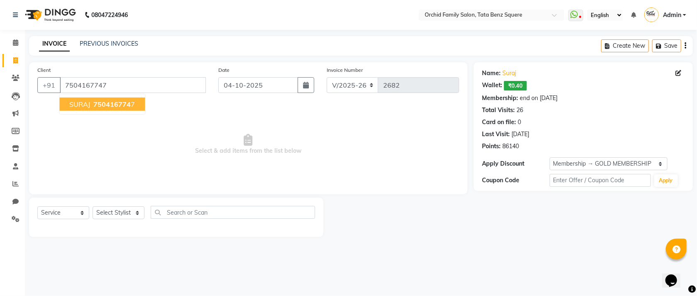
click at [99, 103] on span "750416774" at bounding box center [111, 104] width 37 height 8
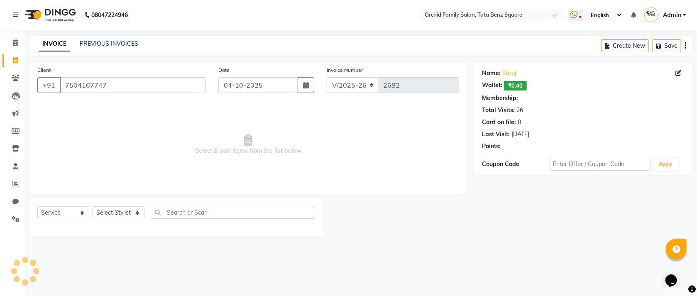
select select "1: Object"
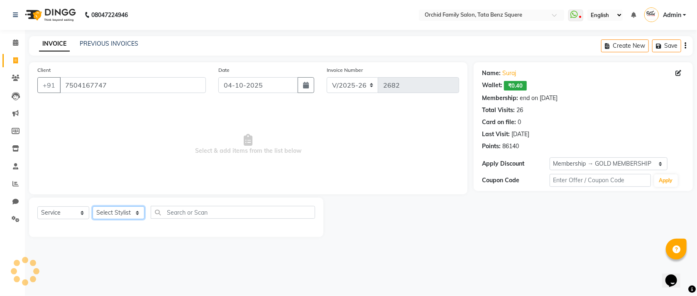
drag, startPoint x: 127, startPoint y: 214, endPoint x: 126, endPoint y: 208, distance: 6.3
click at [127, 214] on select "Select Stylist Accountant [PERSON_NAME] [PERSON_NAME] [PERSON_NAME] [PERSON_NAM…" at bounding box center [119, 212] width 52 height 13
select select "11441"
click at [93, 207] on select "Select Stylist Accountant [PERSON_NAME] [PERSON_NAME] [PERSON_NAME] [PERSON_NAM…" at bounding box center [119, 212] width 52 height 13
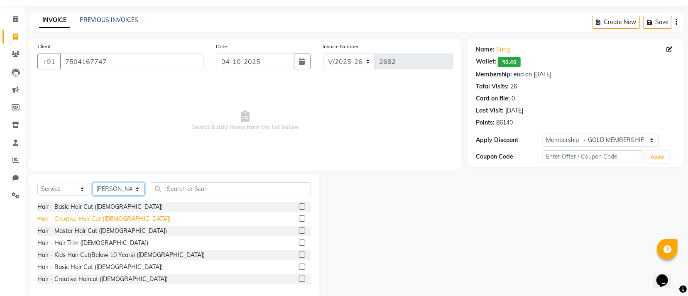
scroll to position [37, 0]
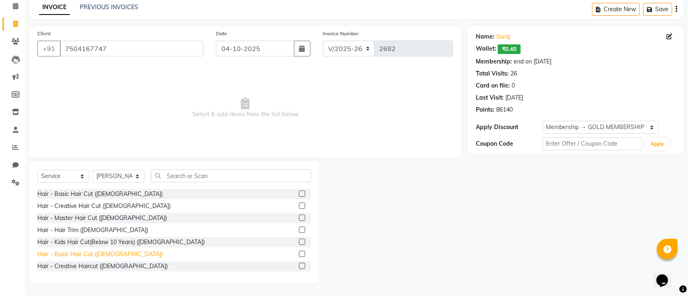
click at [96, 255] on div "Hair - Basic Hair Cut ([DEMOGRAPHIC_DATA])" at bounding box center [99, 254] width 125 height 9
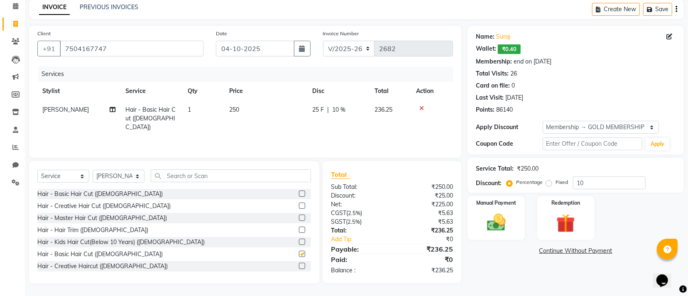
checkbox input "false"
click at [502, 218] on img at bounding box center [496, 222] width 32 height 22
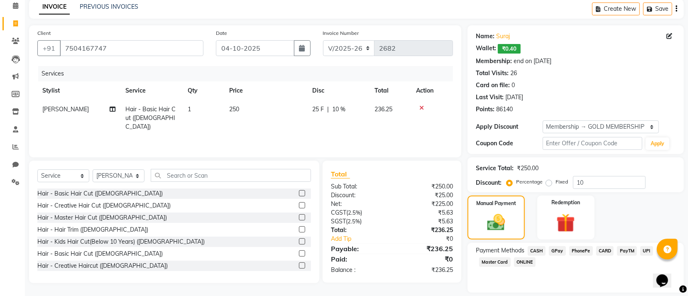
click at [540, 247] on span "CASH" at bounding box center [537, 251] width 18 height 10
click at [573, 279] on input "236.25" at bounding box center [611, 278] width 129 height 13
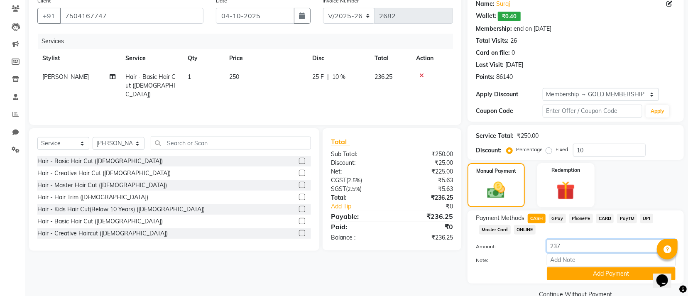
scroll to position [87, 0]
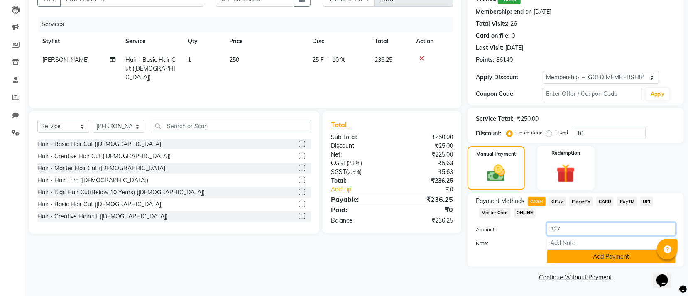
type input "237"
click at [573, 259] on button "Add Payment" at bounding box center [611, 256] width 129 height 13
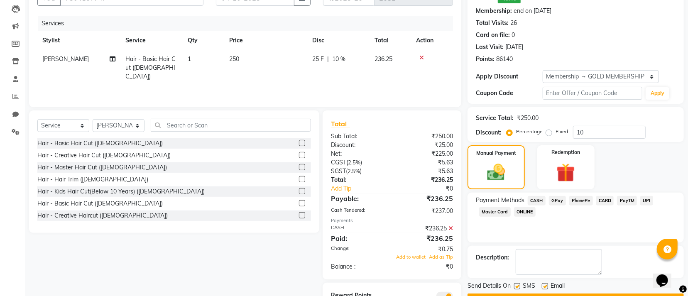
scroll to position [125, 0]
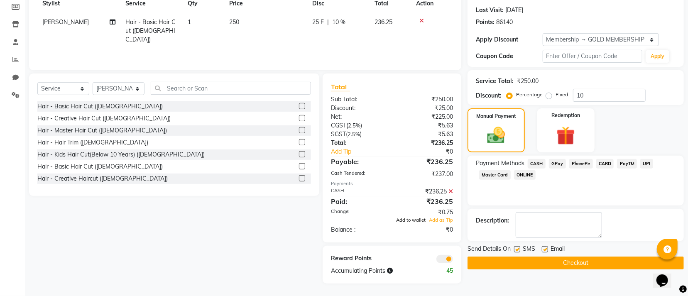
click at [413, 221] on span "Add to wallet" at bounding box center [410, 220] width 29 height 6
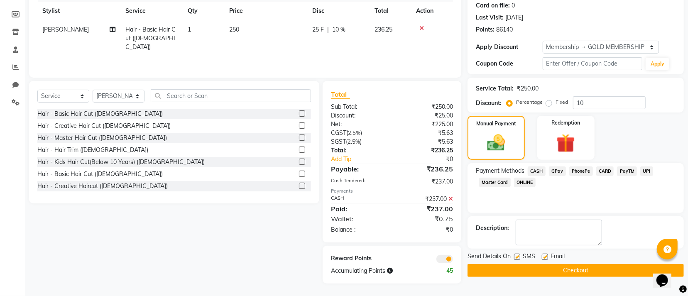
click at [512, 270] on button "Checkout" at bounding box center [576, 270] width 216 height 13
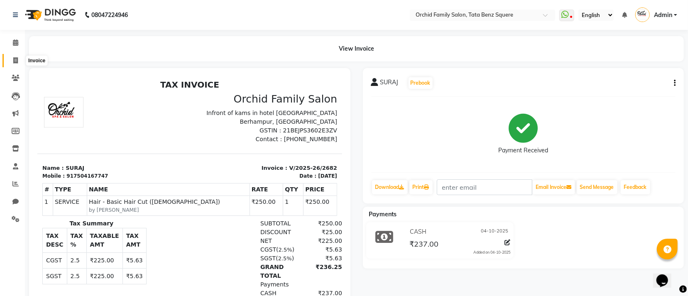
click at [13, 57] on icon at bounding box center [15, 60] width 5 height 6
select select "service"
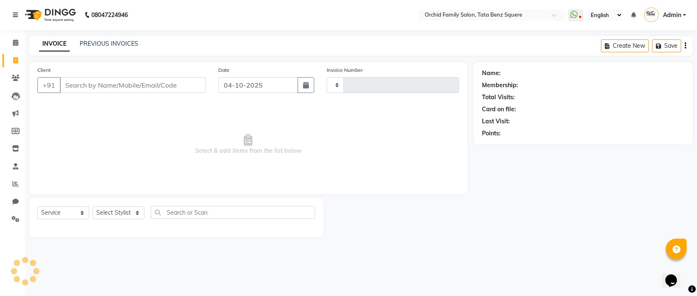
click at [143, 85] on input "Client" at bounding box center [133, 85] width 146 height 16
type input "2683"
select select "107"
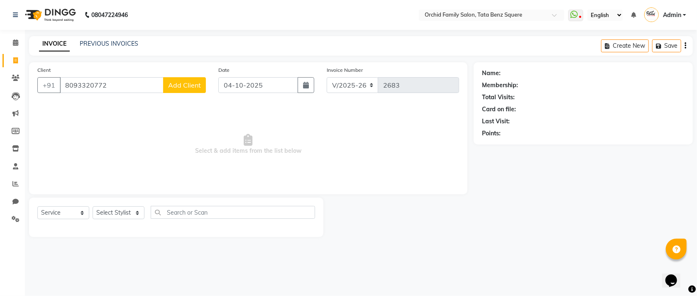
type input "8093320772"
click at [191, 78] on button "Add Client" at bounding box center [184, 85] width 43 height 16
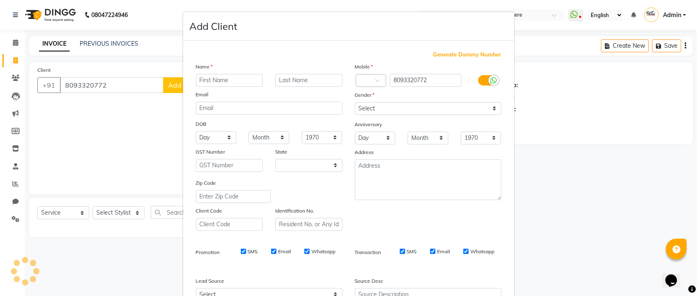
select select "29"
click at [235, 79] on input "text" at bounding box center [229, 80] width 67 height 13
click at [228, 83] on input "text" at bounding box center [229, 80] width 67 height 13
type input "s"
type input "[PERSON_NAME]"
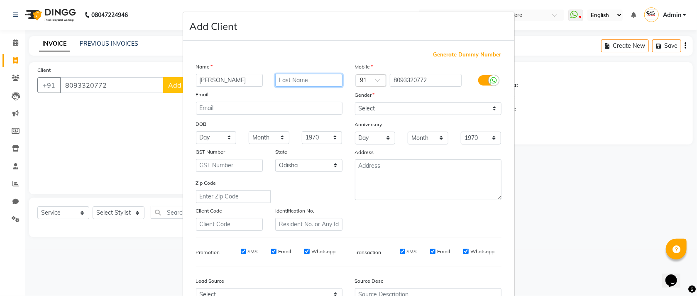
click at [295, 78] on input "text" at bounding box center [308, 80] width 67 height 13
type input "[GEOGRAPHIC_DATA]"
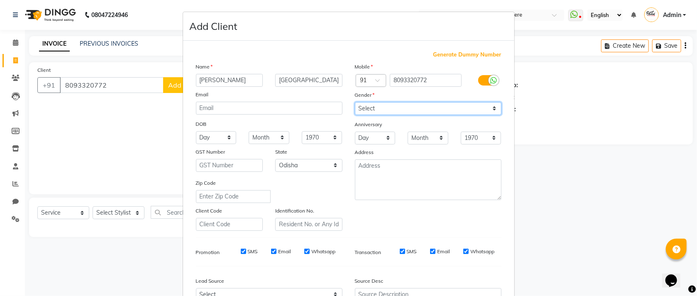
click at [403, 105] on select "Select [DEMOGRAPHIC_DATA] [DEMOGRAPHIC_DATA] Other Prefer Not To Say" at bounding box center [428, 108] width 147 height 13
select select "[DEMOGRAPHIC_DATA]"
click at [355, 103] on select "Select [DEMOGRAPHIC_DATA] [DEMOGRAPHIC_DATA] Other Prefer Not To Say" at bounding box center [428, 108] width 147 height 13
click at [216, 139] on select "Day 01 02 03 04 05 06 07 08 09 10 11 12 13 14 15 16 17 18 19 20 21 22 23 24 25 …" at bounding box center [216, 137] width 41 height 13
select select "11"
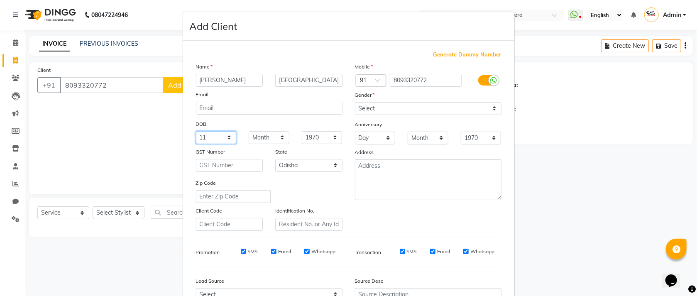
click at [196, 132] on select "Day 01 02 03 04 05 06 07 08 09 10 11 12 13 14 15 16 17 18 19 20 21 22 23 24 25 …" at bounding box center [216, 137] width 41 height 13
click at [255, 138] on select "Month January February March April May June July August September October Novem…" at bounding box center [269, 137] width 41 height 13
select select "05"
click at [249, 132] on select "Month January February March April May June July August September October Novem…" at bounding box center [269, 137] width 41 height 13
click at [304, 141] on select "1940 1941 1942 1943 1944 1945 1946 1947 1948 1949 1950 1951 1952 1953 1954 1955…" at bounding box center [322, 137] width 41 height 13
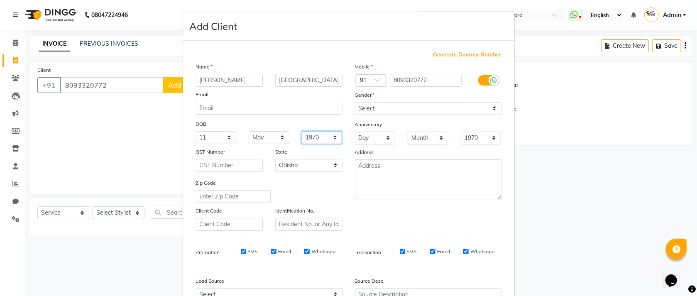
select select "1994"
click at [302, 132] on select "1940 1941 1942 1943 1944 1945 1946 1947 1948 1949 1950 1951 1952 1953 1954 1955…" at bounding box center [322, 137] width 41 height 13
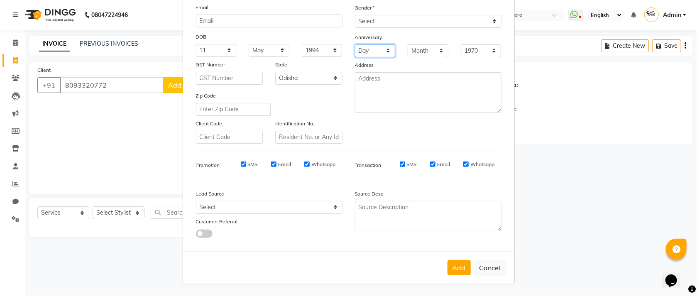
click at [363, 48] on select "Day 01 02 03 04 05 06 07 08 09 10 11 12 13 14 15 16 17 18 19 20 21 22 23 24 25 …" at bounding box center [375, 50] width 41 height 13
select select "30"
click at [355, 44] on select "Day 01 02 03 04 05 06 07 08 09 10 11 12 13 14 15 16 17 18 19 20 21 22 23 24 25 …" at bounding box center [375, 50] width 41 height 13
click at [413, 49] on select "Month January February March April May June July August September October Novem…" at bounding box center [428, 50] width 41 height 13
select select "11"
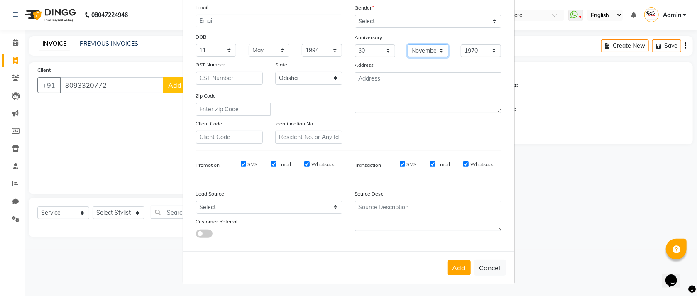
click at [408, 44] on select "Month January February March April May June July August September October Novem…" at bounding box center [428, 50] width 41 height 13
click at [468, 48] on select "1970 1971 1972 1973 1974 1975 1976 1977 1978 1979 1980 1981 1982 1983 1984 1985…" at bounding box center [481, 50] width 41 height 13
select select "2025"
click at [461, 44] on select "1970 1971 1972 1973 1974 1975 1976 1977 1978 1979 1980 1981 1982 1983 1984 1985…" at bounding box center [481, 50] width 41 height 13
click at [461, 262] on button "Add" at bounding box center [459, 267] width 23 height 15
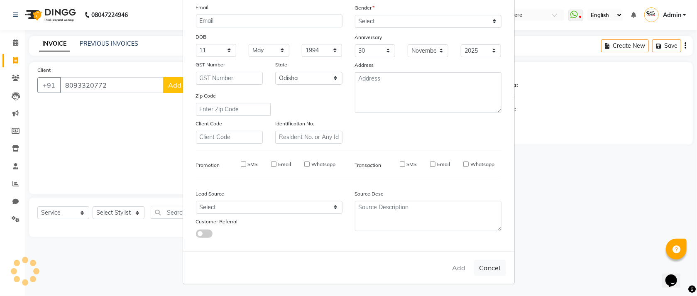
select select
select select "null"
select select
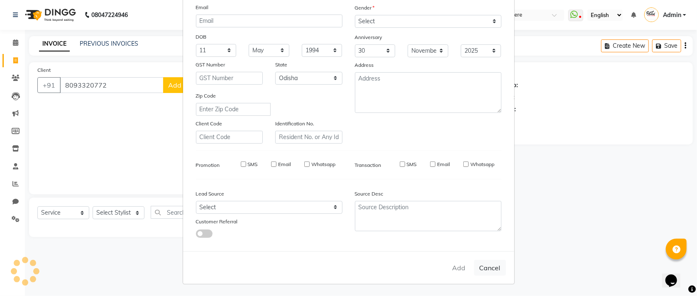
select select
checkbox input "false"
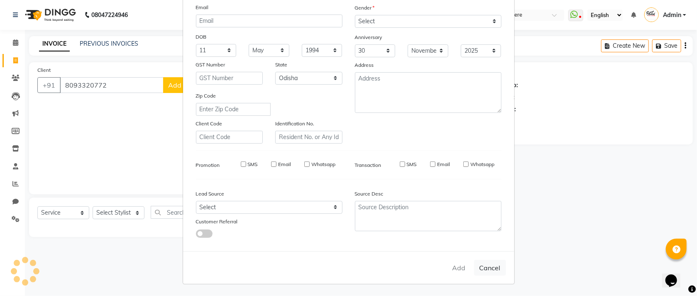
checkbox input "false"
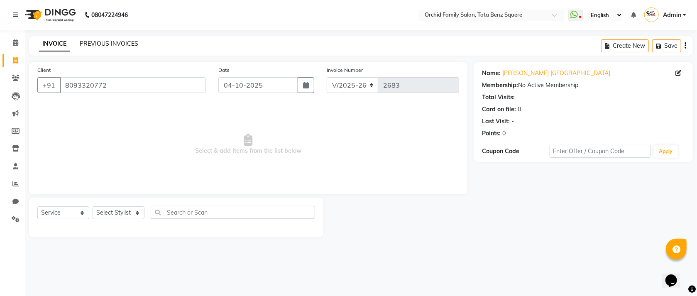
click at [113, 43] on link "PREVIOUS INVOICES" at bounding box center [109, 43] width 59 height 7
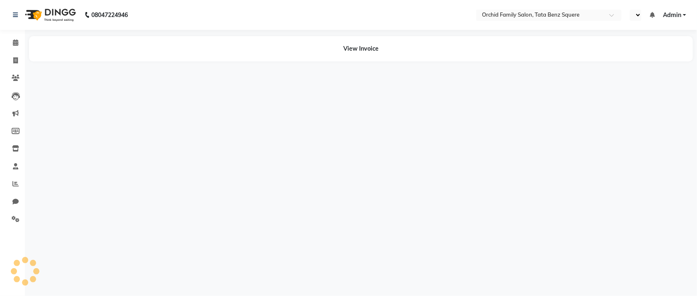
select select "en"
